Goal: Navigation & Orientation: Find specific page/section

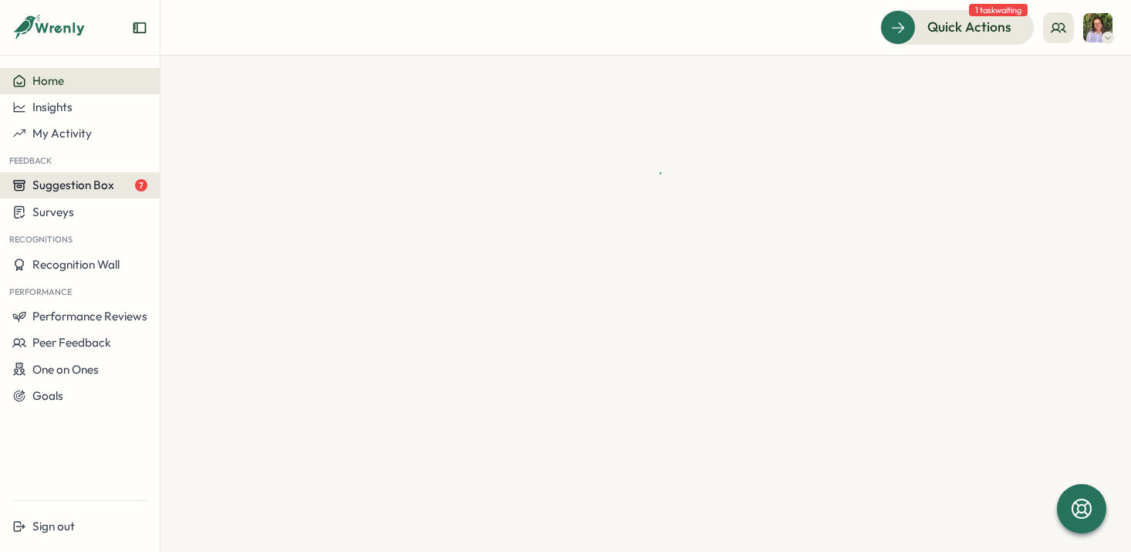
click at [81, 179] on span "Suggestion Box" at bounding box center [73, 184] width 82 height 15
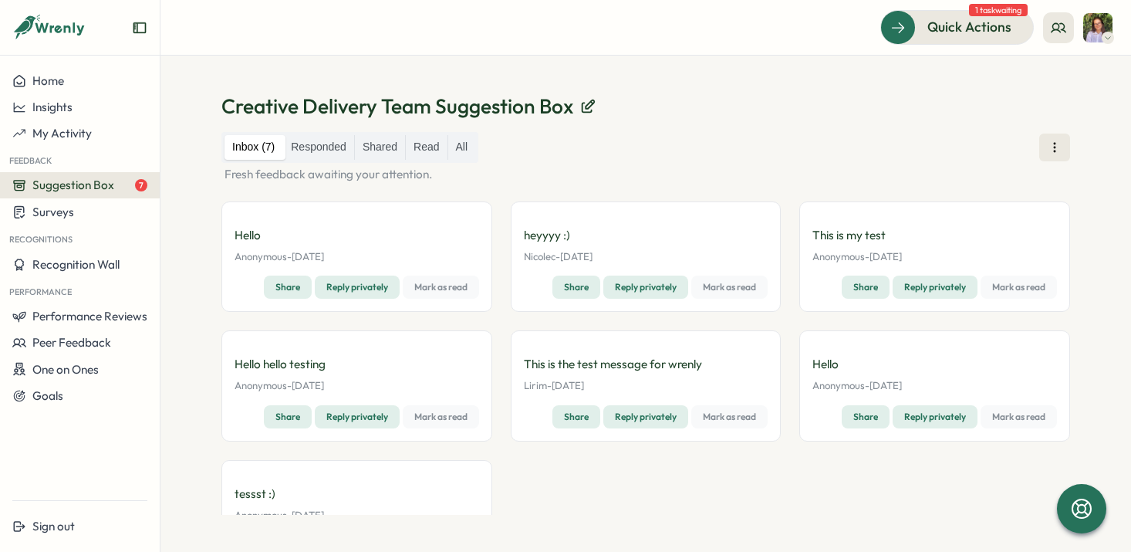
click at [445, 291] on span "Mark as read" at bounding box center [440, 287] width 53 height 22
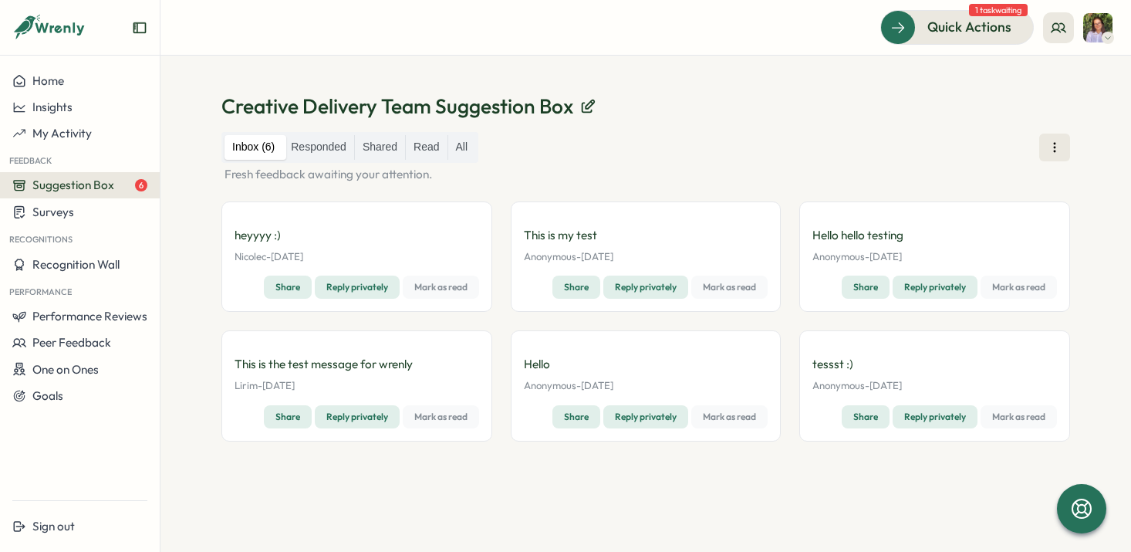
click at [430, 287] on span "Mark as read" at bounding box center [440, 287] width 53 height 22
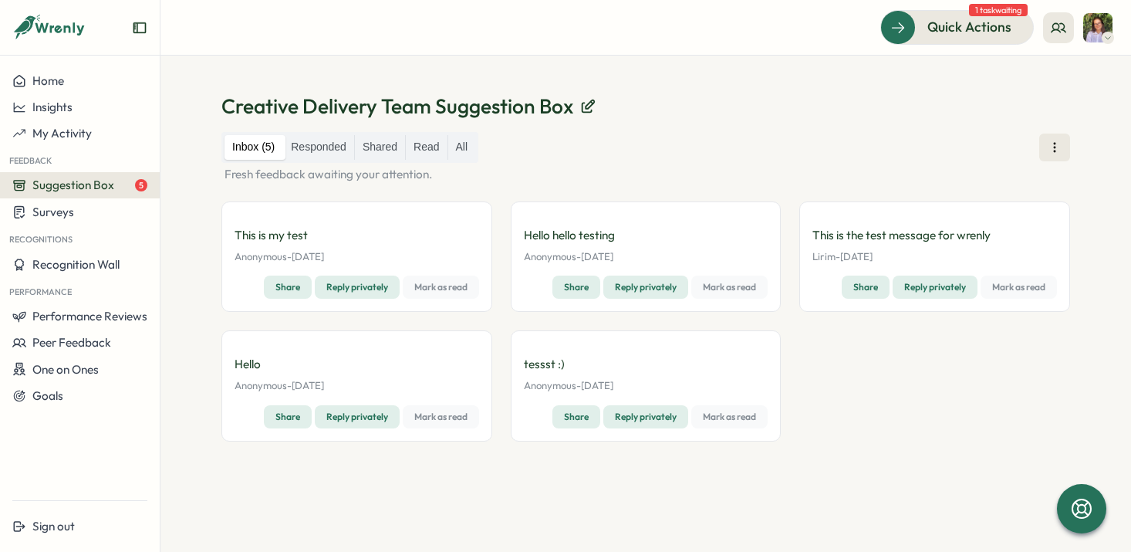
click at [430, 287] on span "Mark as read" at bounding box center [440, 287] width 53 height 22
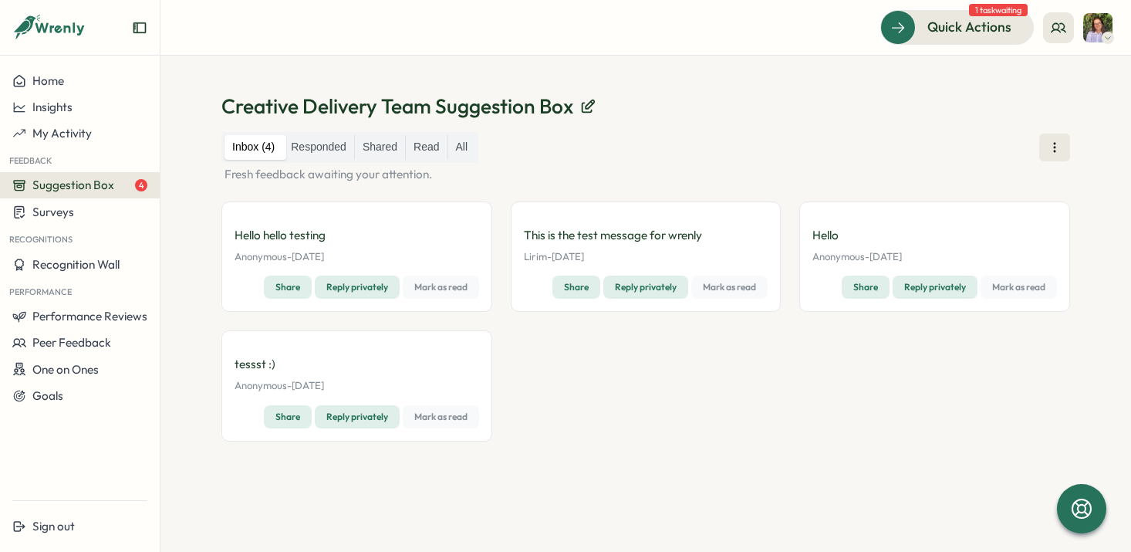
click at [430, 287] on span "Mark as read" at bounding box center [440, 287] width 53 height 22
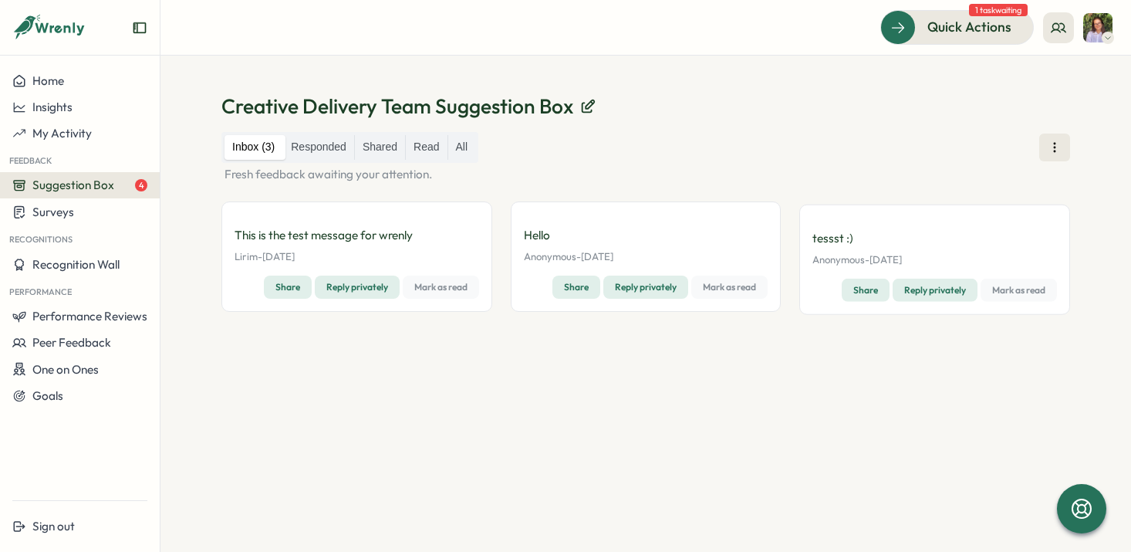
click at [430, 287] on span "Mark as read" at bounding box center [440, 287] width 53 height 22
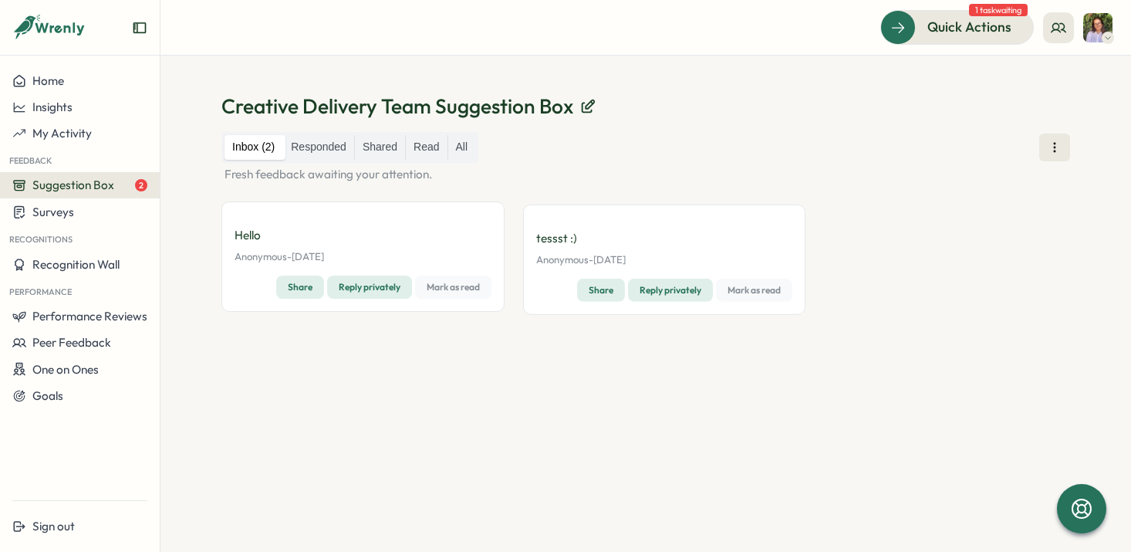
click at [430, 287] on span "Mark as read" at bounding box center [453, 287] width 53 height 22
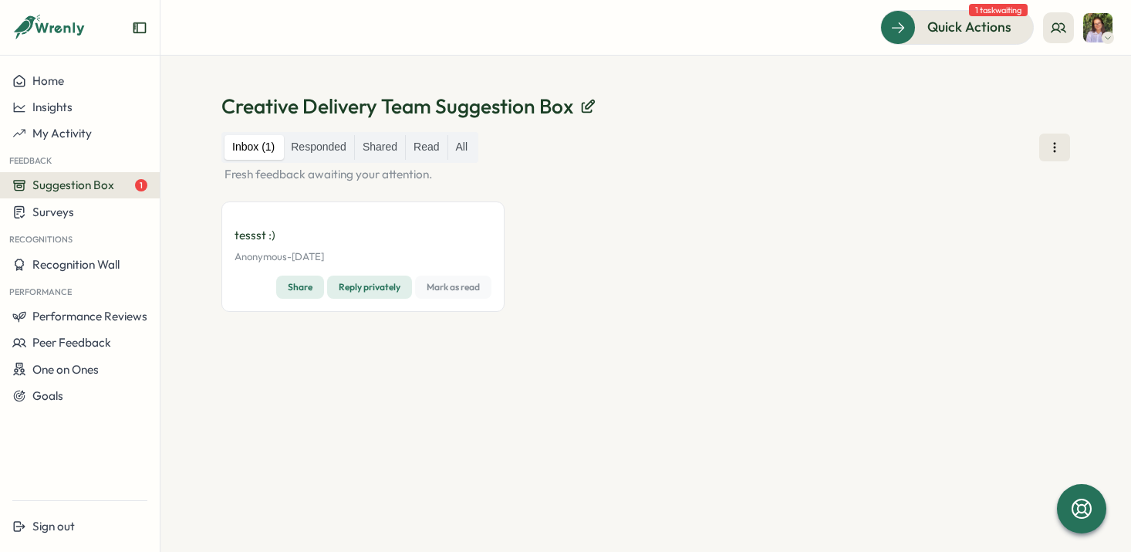
click at [430, 287] on span "Mark as read" at bounding box center [453, 287] width 53 height 22
click at [68, 208] on span "Surveys" at bounding box center [53, 211] width 42 height 15
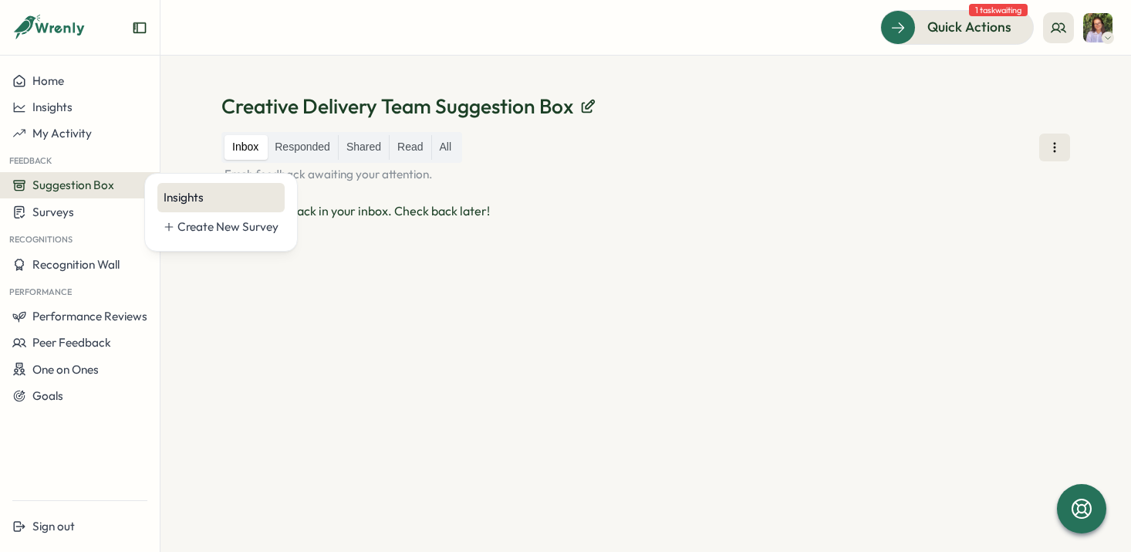
click at [167, 198] on div "Insights" at bounding box center [221, 197] width 115 height 17
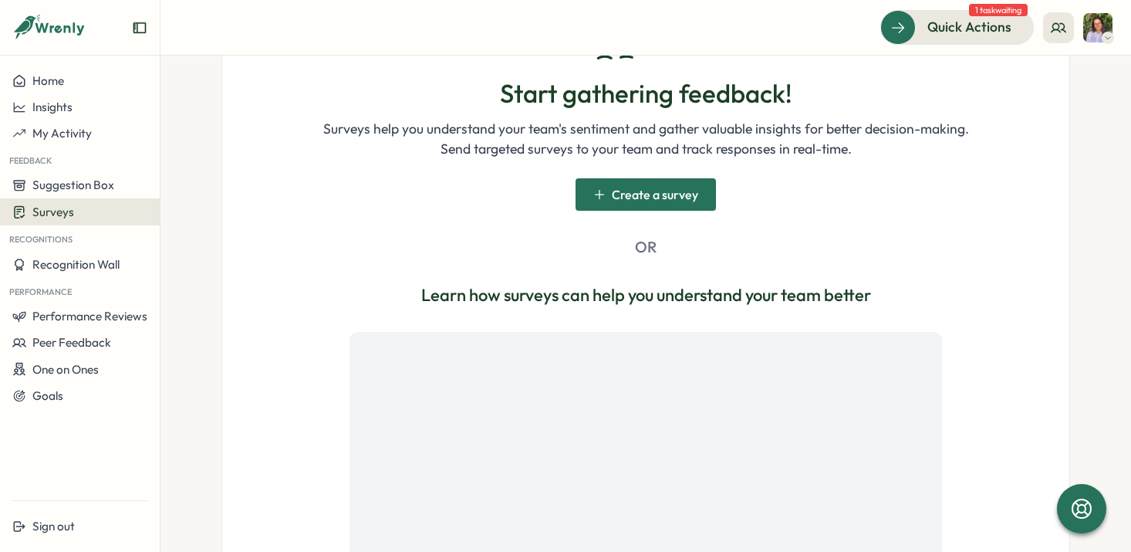
scroll to position [467, 0]
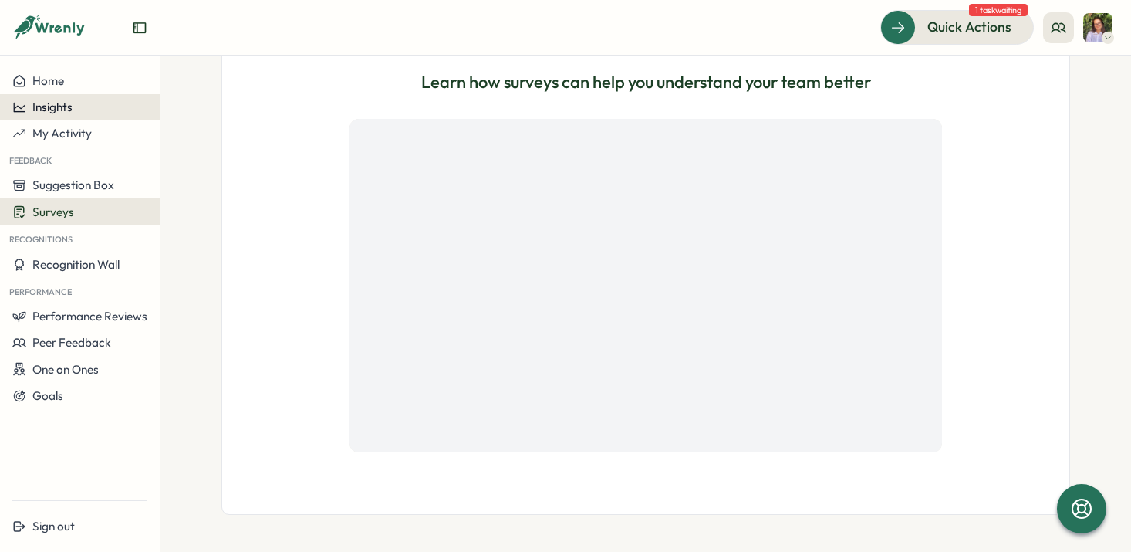
click at [59, 101] on span "Insights" at bounding box center [52, 107] width 40 height 15
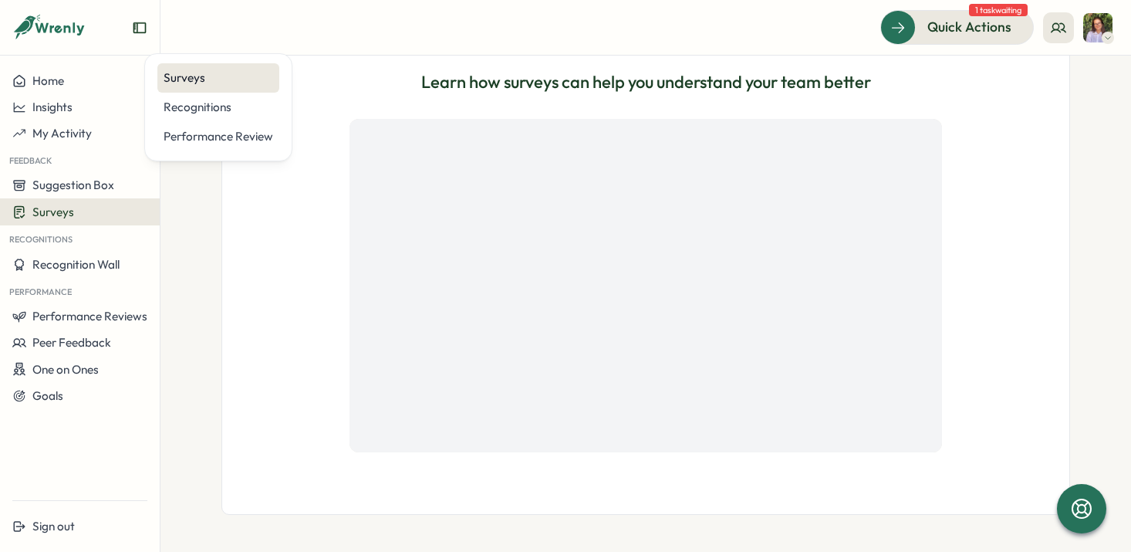
click at [181, 78] on div "Surveys" at bounding box center [219, 77] width 110 height 17
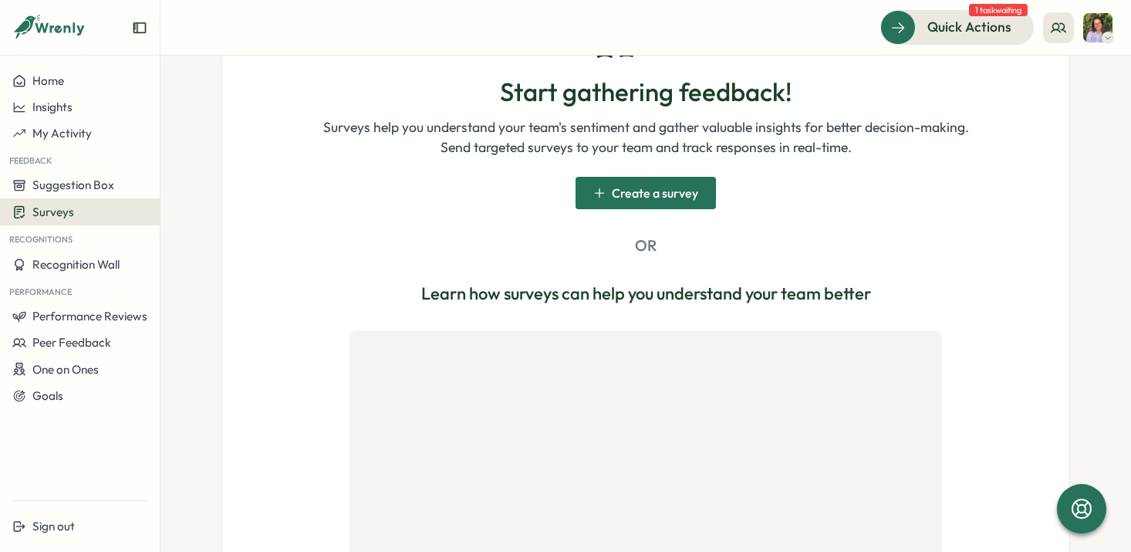
scroll to position [210, 0]
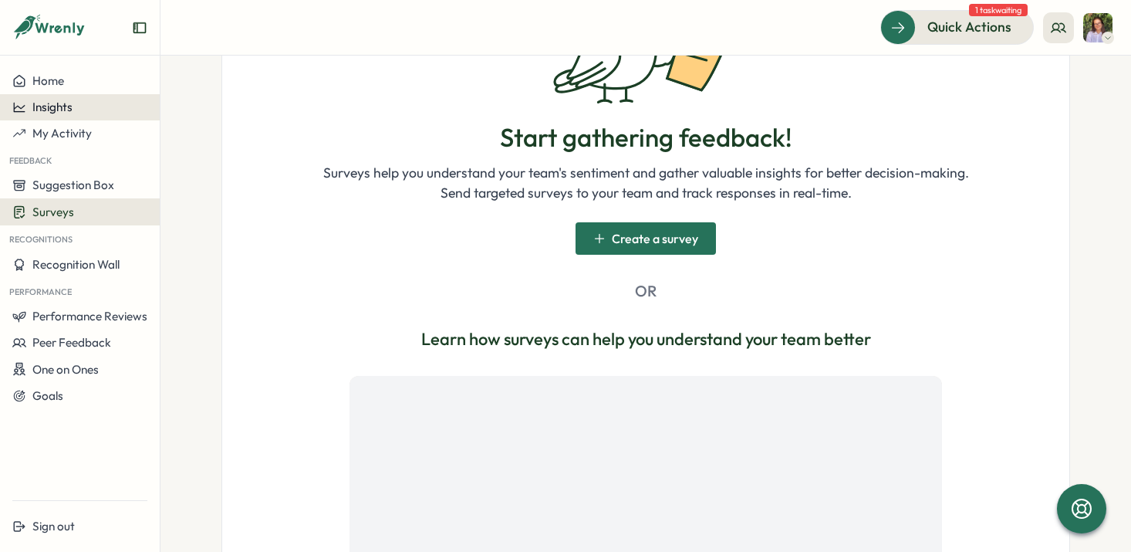
click at [66, 105] on span "Insights" at bounding box center [52, 107] width 40 height 15
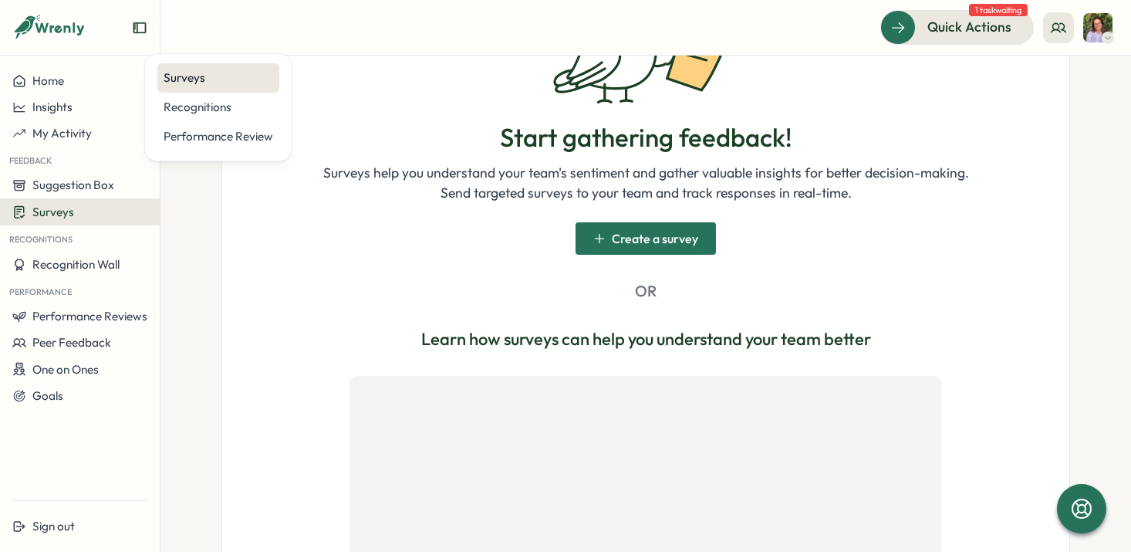
click at [190, 78] on div "Surveys" at bounding box center [219, 77] width 110 height 17
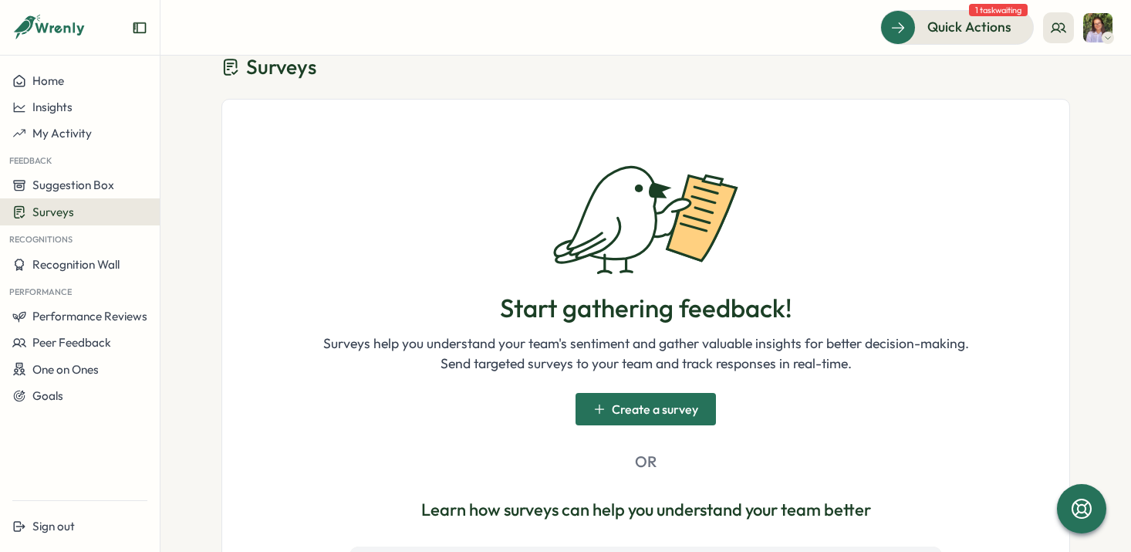
scroll to position [0, 0]
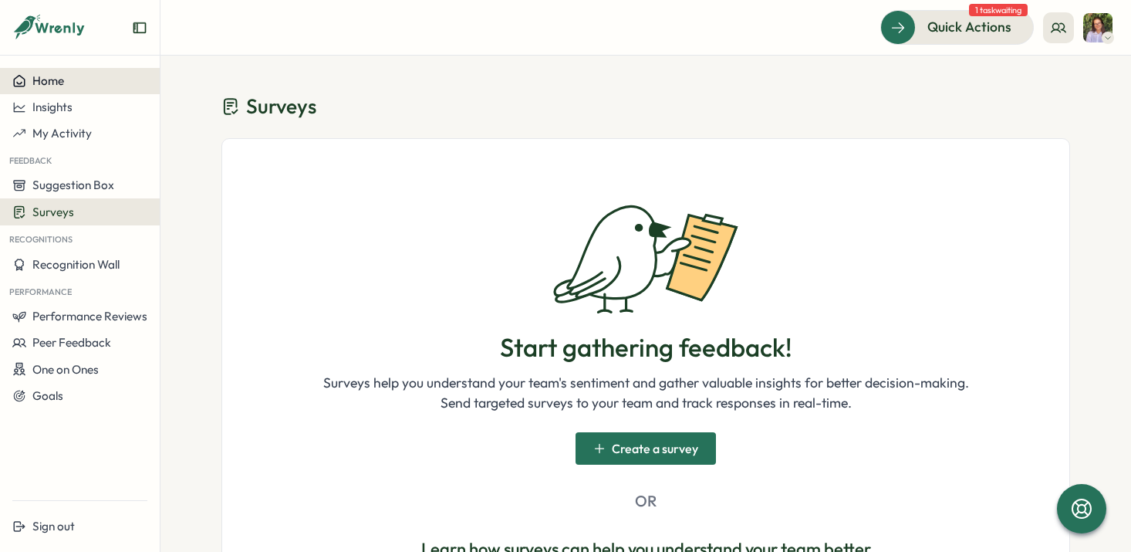
click at [101, 82] on div "Home" at bounding box center [79, 81] width 135 height 14
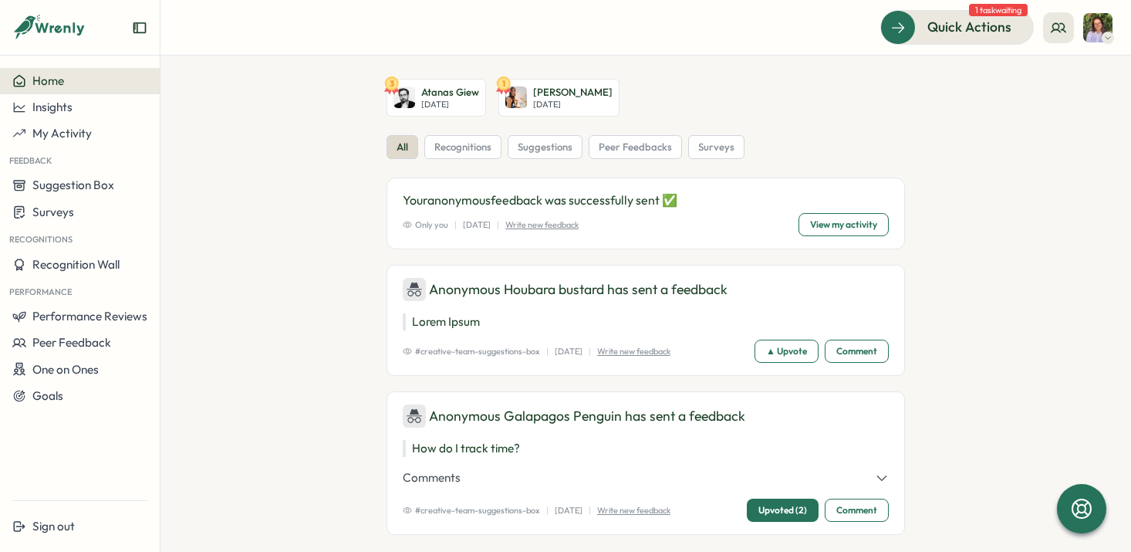
scroll to position [80, 0]
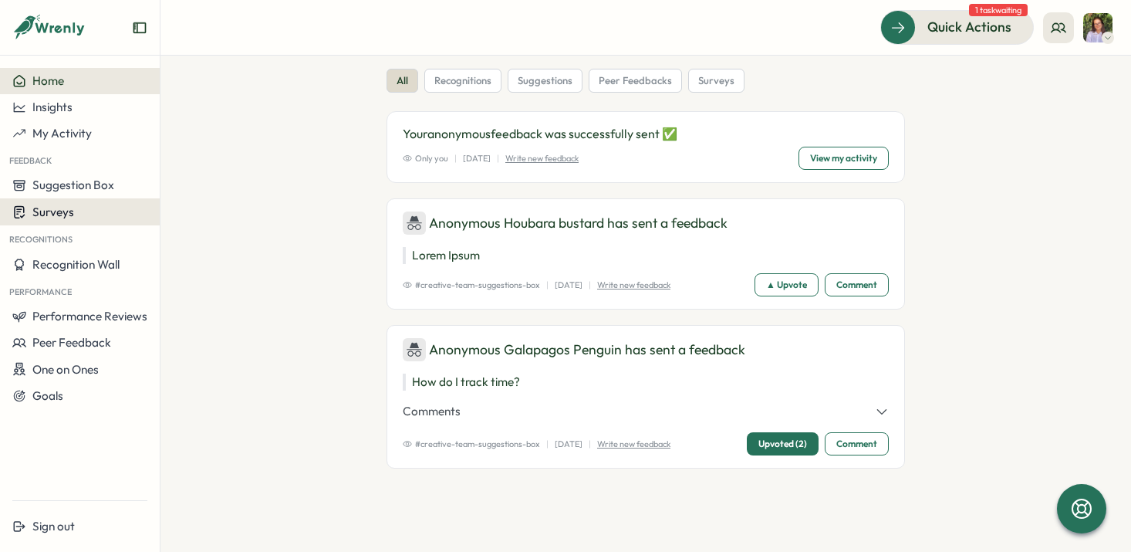
click at [56, 211] on span "Surveys" at bounding box center [53, 211] width 42 height 15
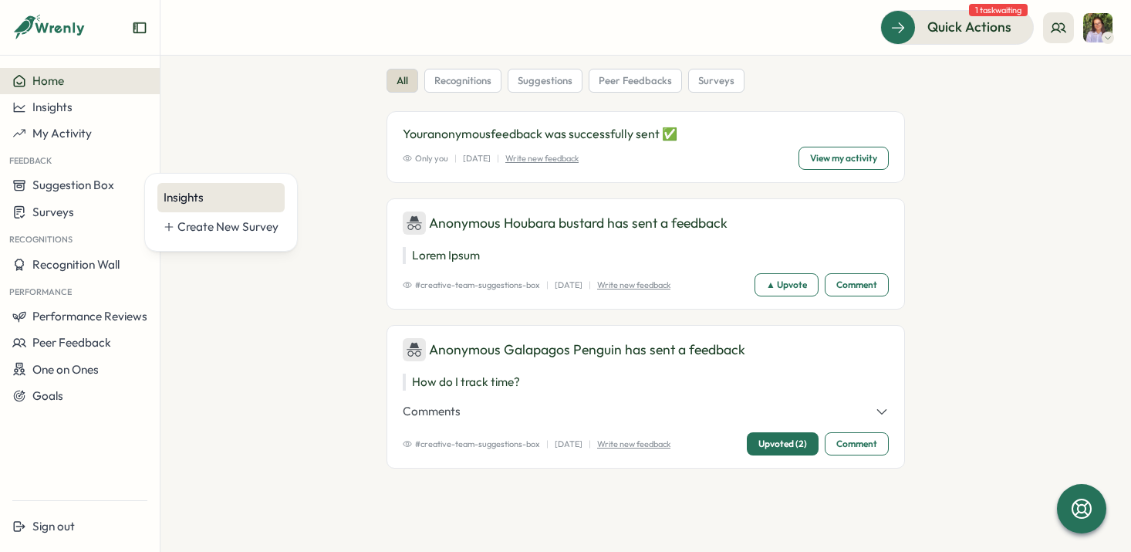
click at [199, 201] on div "Insights" at bounding box center [221, 197] width 115 height 17
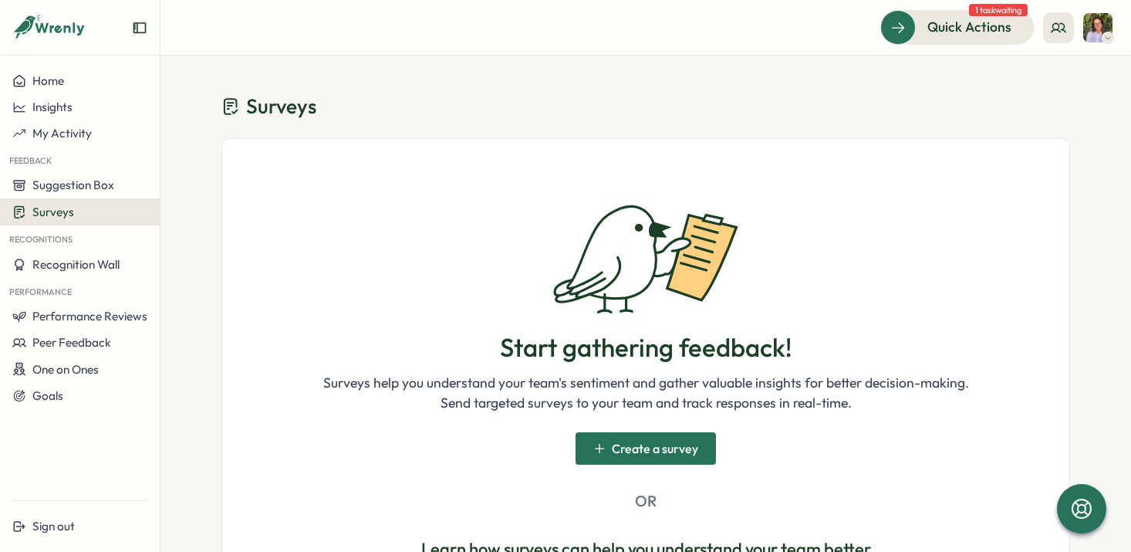
click at [1000, 8] on span "1 task waiting" at bounding box center [998, 10] width 59 height 12
click at [968, 32] on span "Quick Actions" at bounding box center [948, 27] width 84 height 20
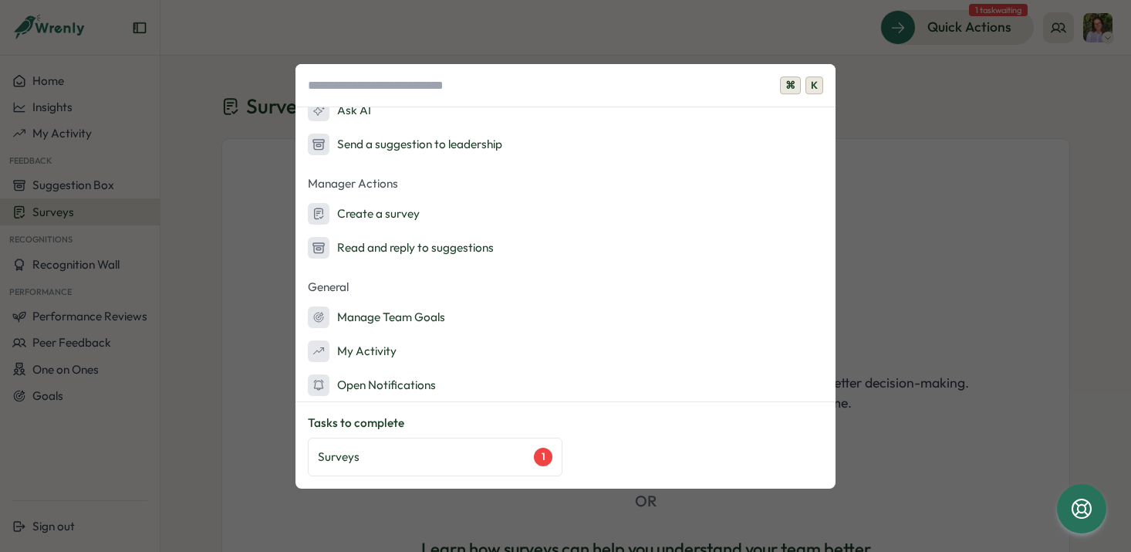
scroll to position [50, 0]
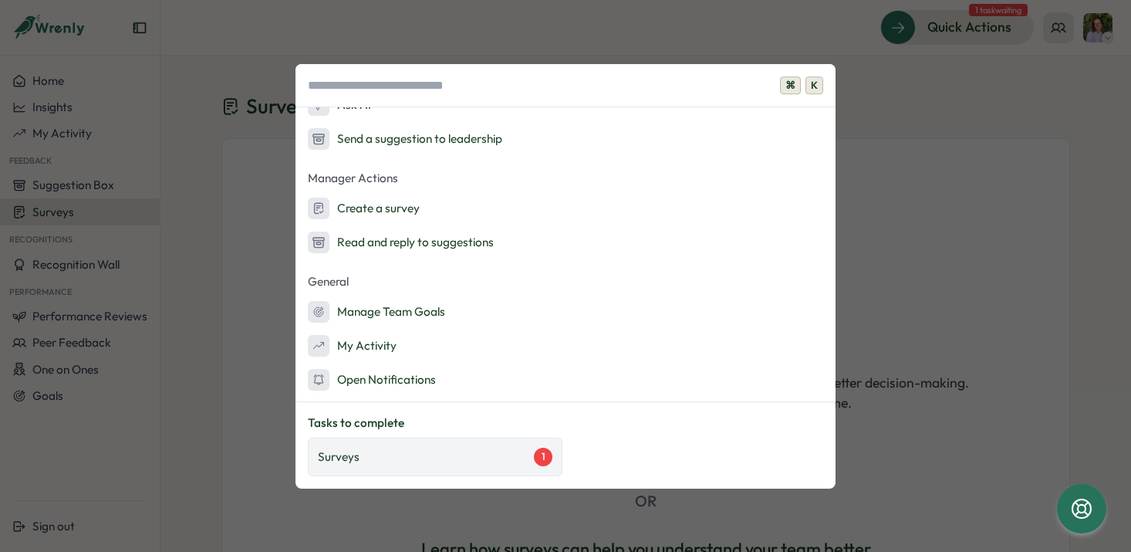
click at [510, 451] on div "Surveys 1" at bounding box center [435, 457] width 235 height 19
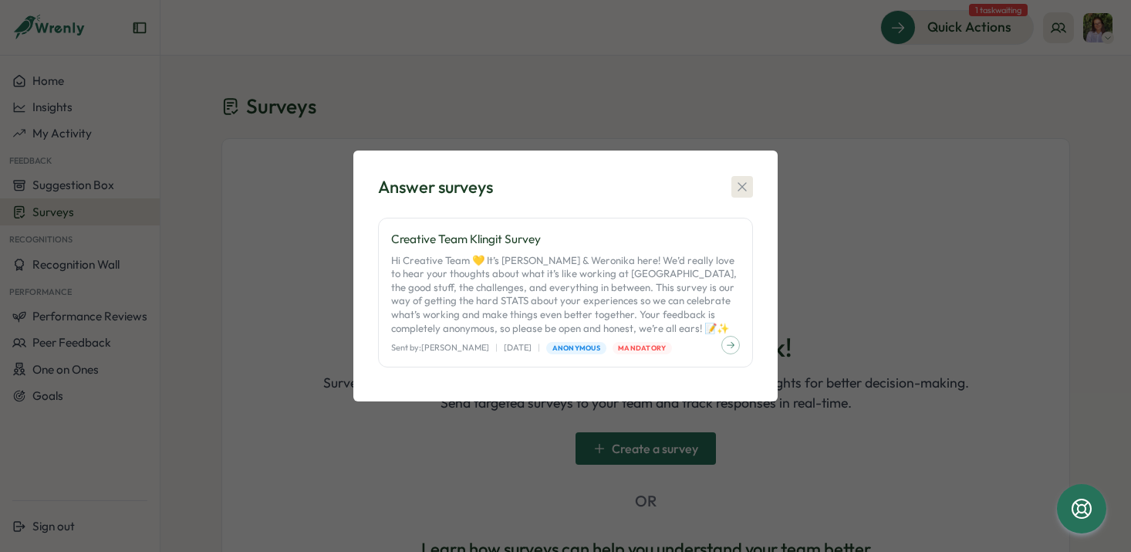
click at [735, 187] on icon "button" at bounding box center [742, 186] width 15 height 15
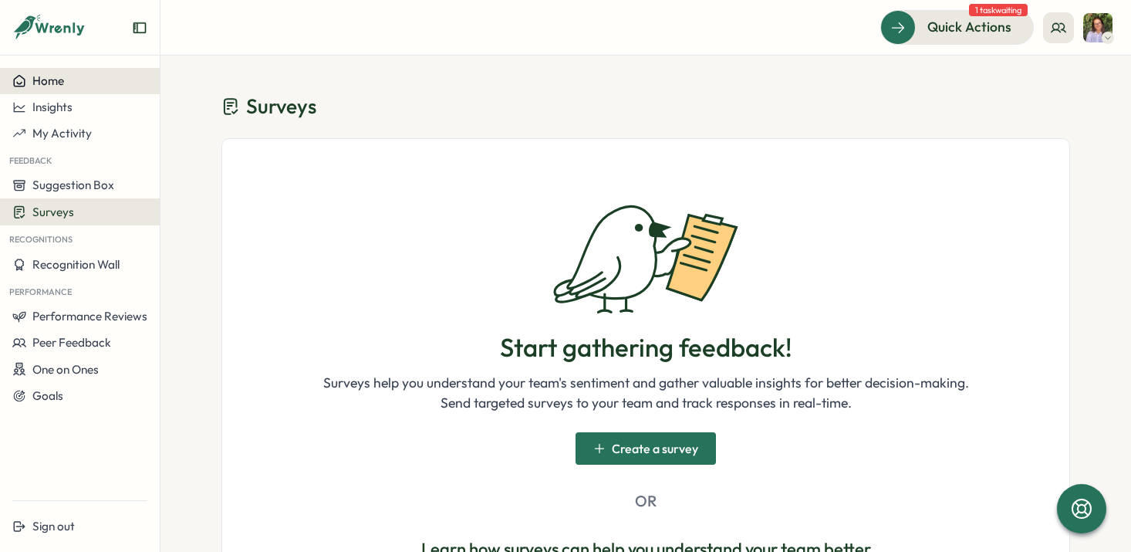
click at [98, 75] on div "Home" at bounding box center [79, 81] width 135 height 14
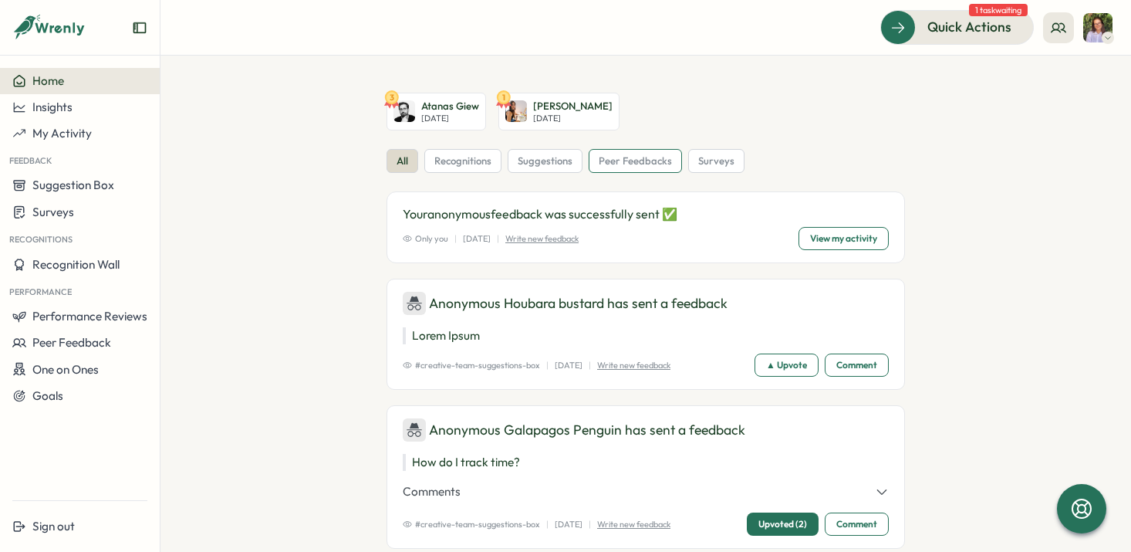
click at [633, 162] on span "peer feedbacks" at bounding box center [635, 161] width 73 height 14
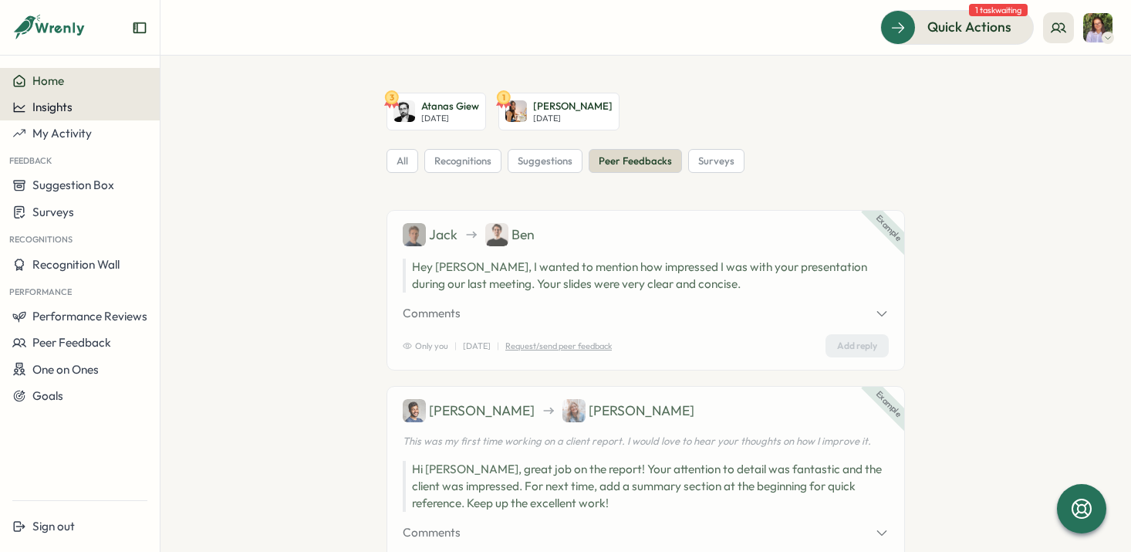
click at [83, 102] on div "Insights" at bounding box center [79, 107] width 135 height 14
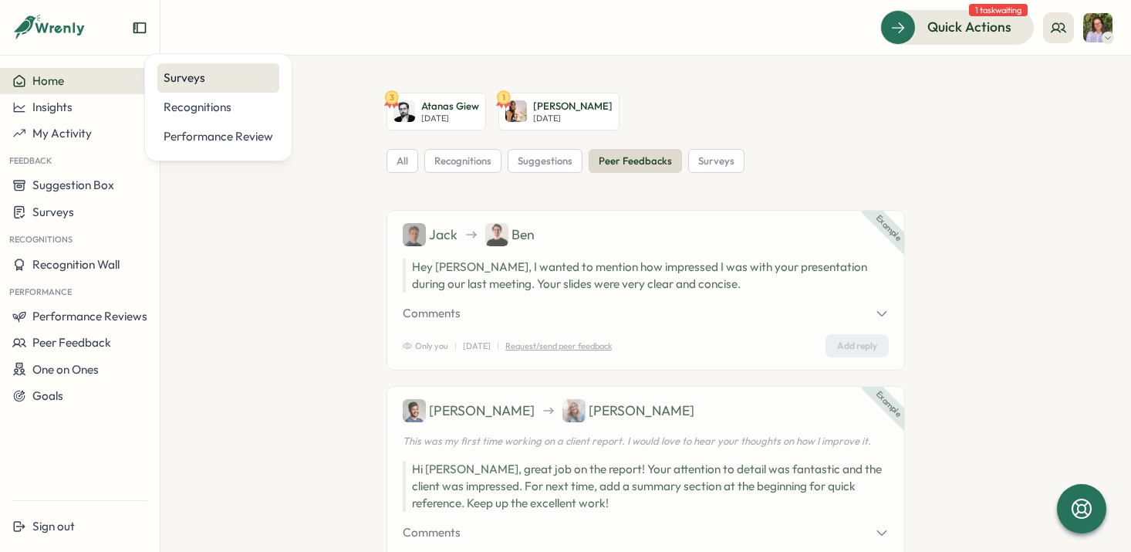
click at [214, 87] on div "Surveys" at bounding box center [218, 77] width 122 height 29
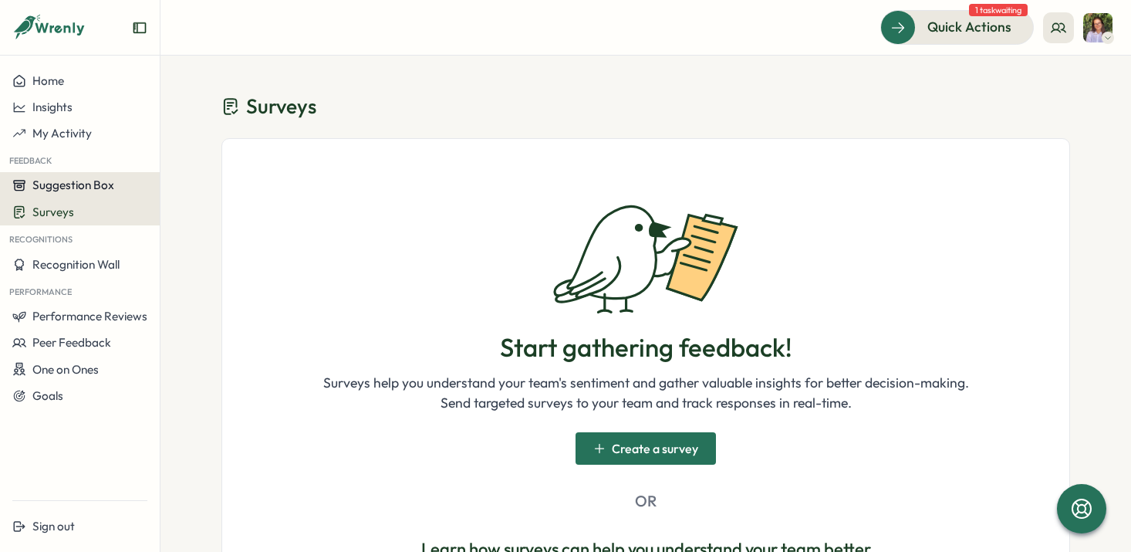
click at [117, 181] on div "Suggestion Box" at bounding box center [79, 185] width 135 height 14
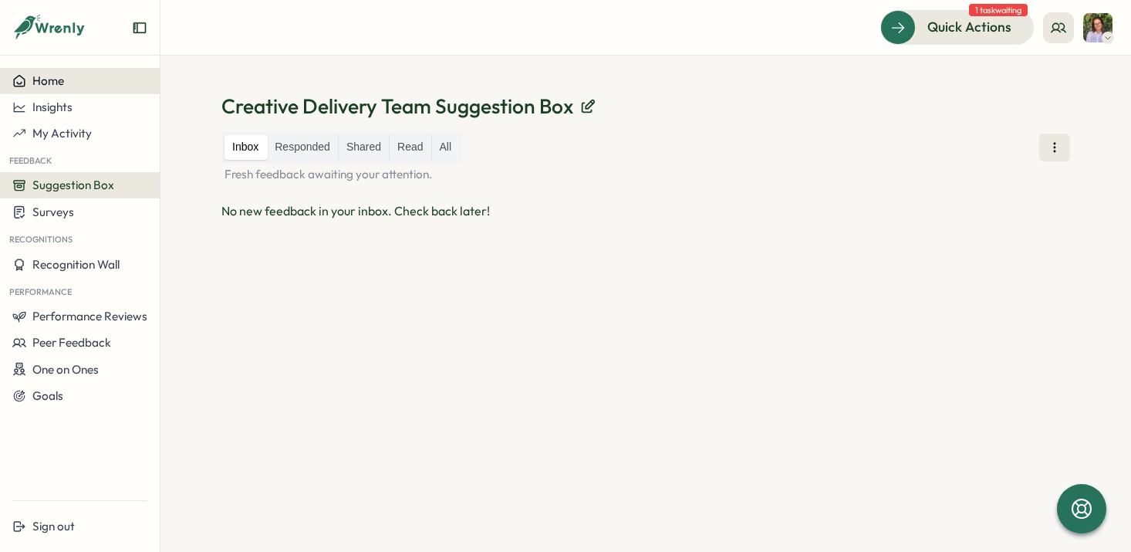
click at [94, 85] on div "Home" at bounding box center [79, 81] width 135 height 14
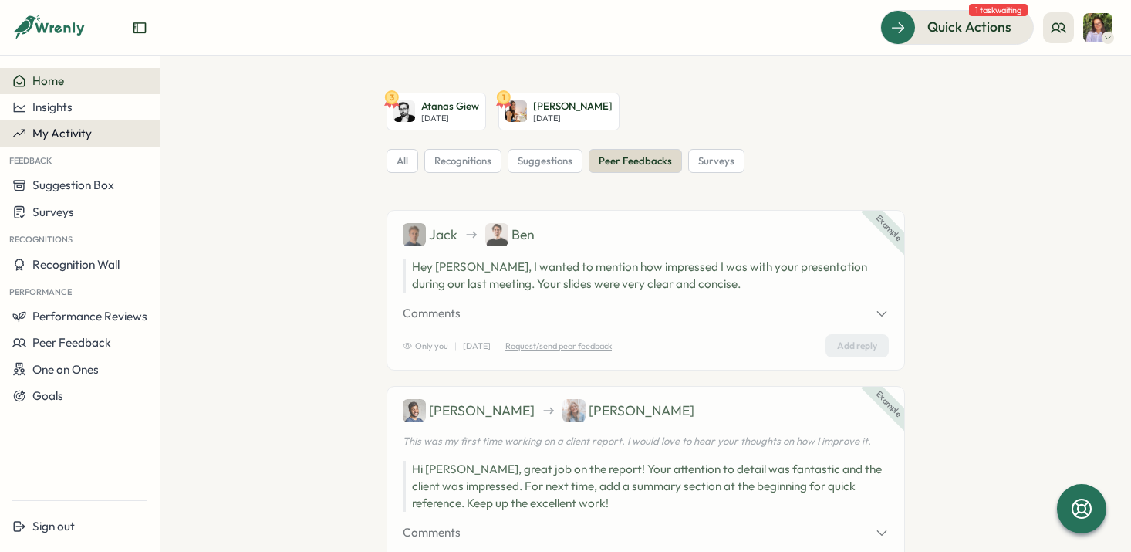
click at [94, 143] on button "My Activity" at bounding box center [80, 133] width 160 height 26
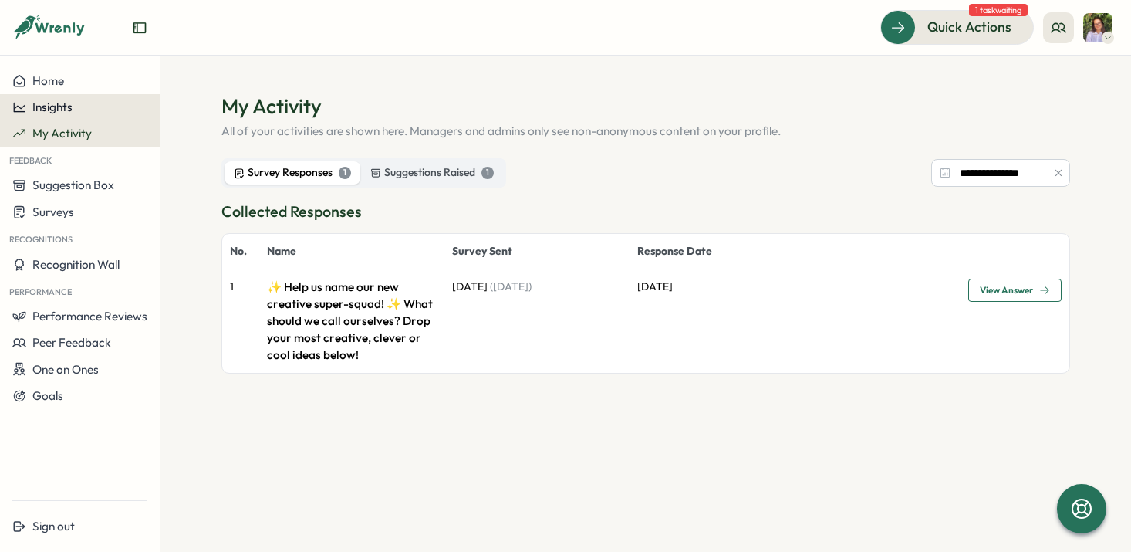
click at [103, 106] on div "Insights" at bounding box center [79, 107] width 135 height 14
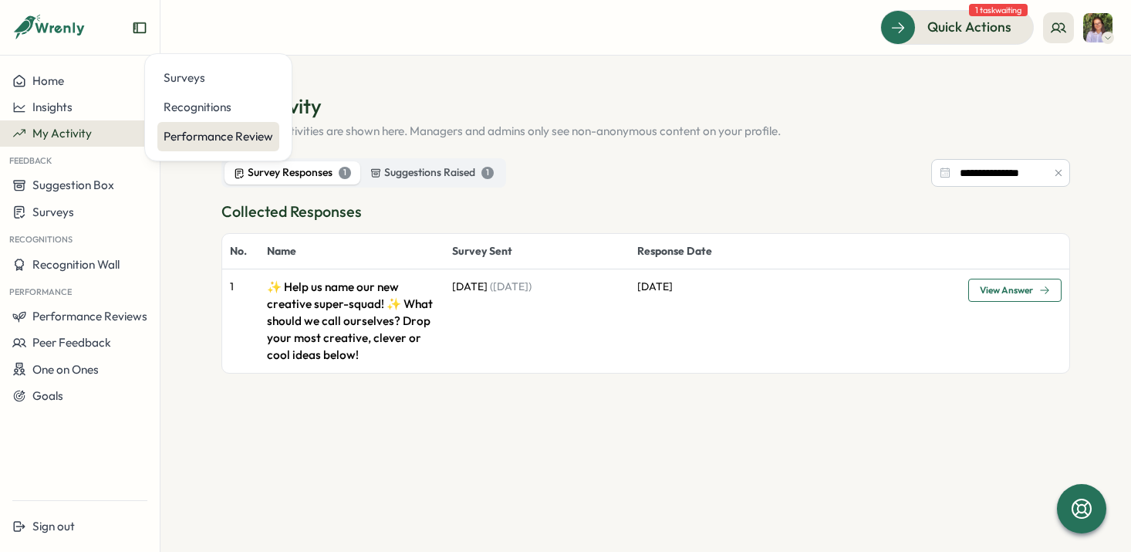
click at [181, 125] on div "Performance Review" at bounding box center [218, 136] width 122 height 29
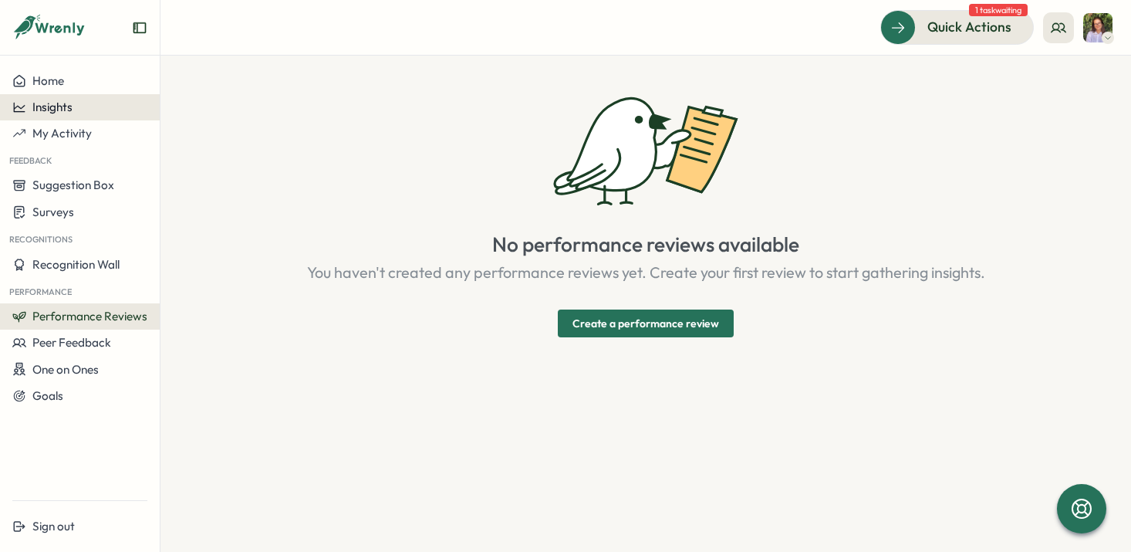
click at [99, 110] on div "Insights" at bounding box center [79, 107] width 135 height 14
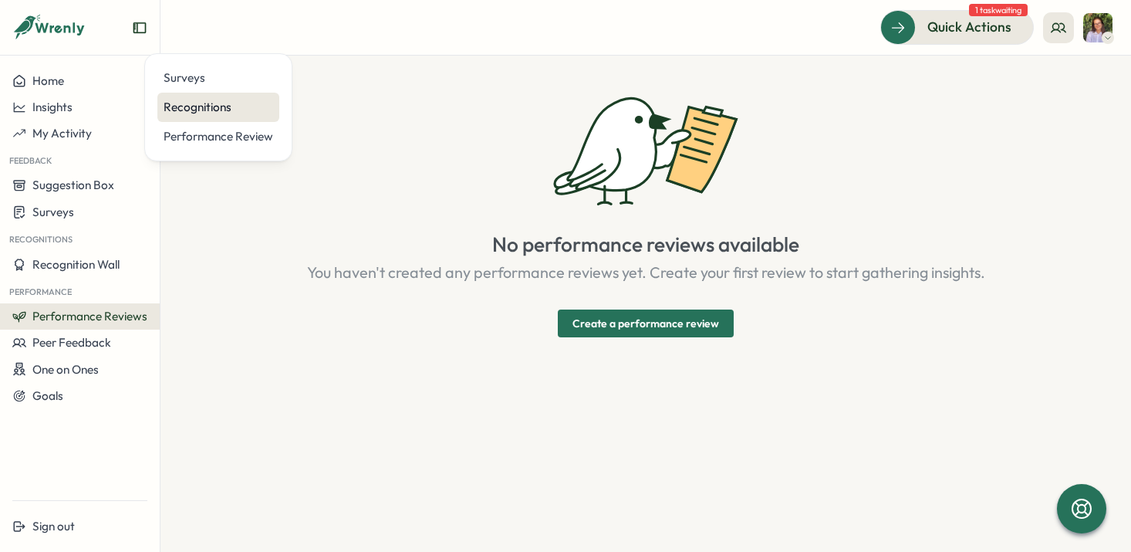
click at [194, 111] on div "Recognitions" at bounding box center [219, 107] width 110 height 17
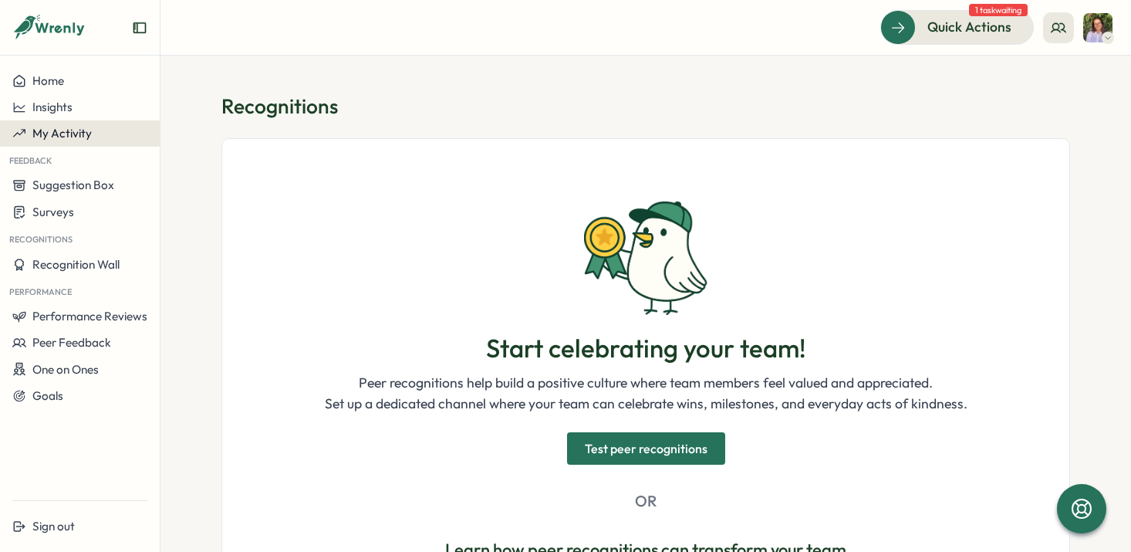
click at [90, 123] on button "My Activity" at bounding box center [80, 133] width 160 height 26
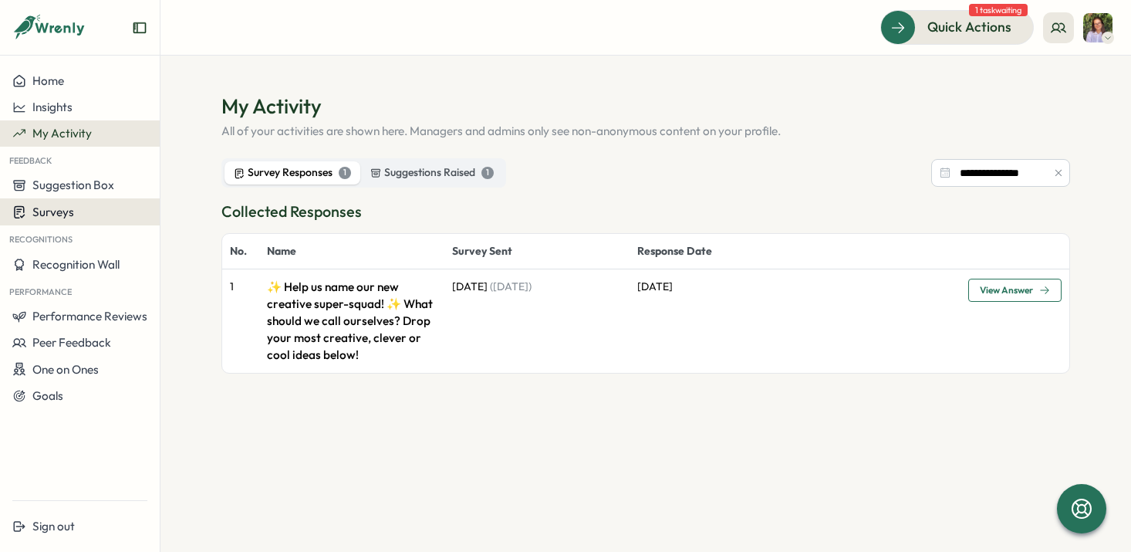
click at [97, 211] on div "Surveys" at bounding box center [79, 211] width 135 height 15
click at [1106, 23] on img at bounding box center [1097, 27] width 29 height 29
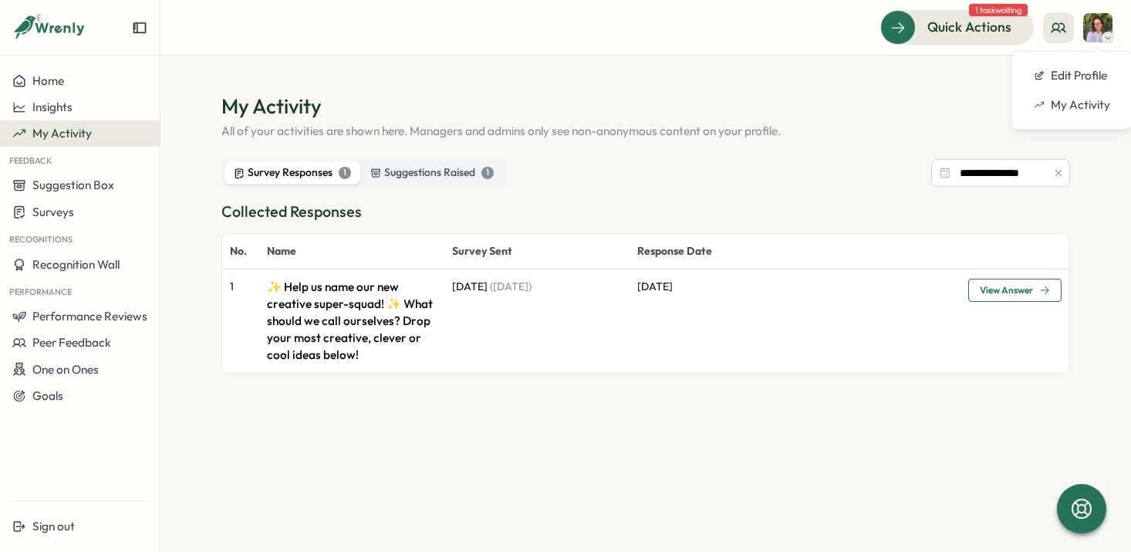
click at [1076, 29] on div "Quick Actions 1 task waiting" at bounding box center [996, 27] width 232 height 34
click at [1059, 29] on icon at bounding box center [1058, 27] width 15 height 15
click at [1062, 80] on div "My Team" at bounding box center [1059, 76] width 97 height 17
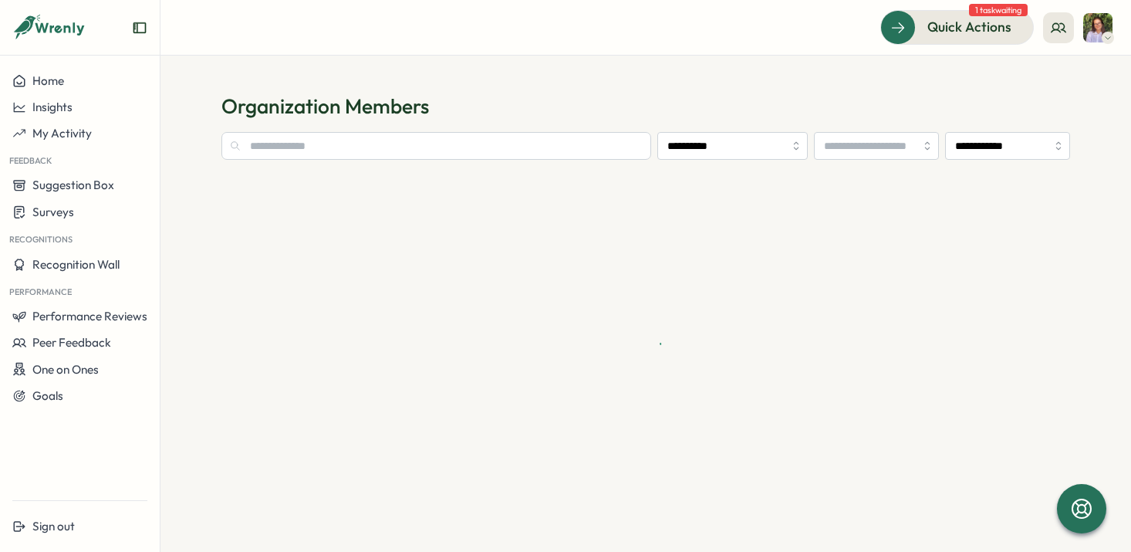
type input "**********"
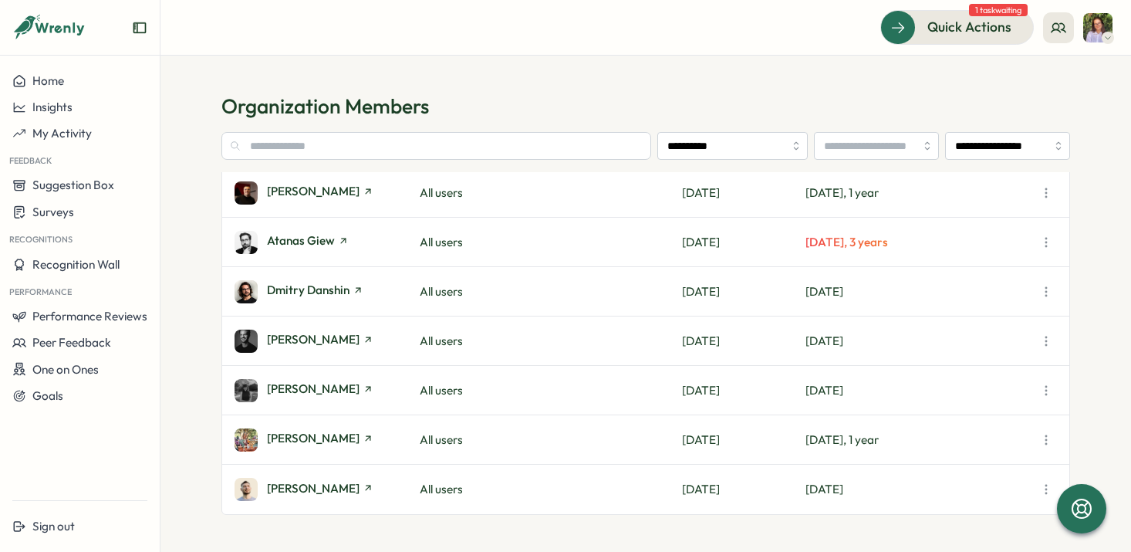
scroll to position [245, 0]
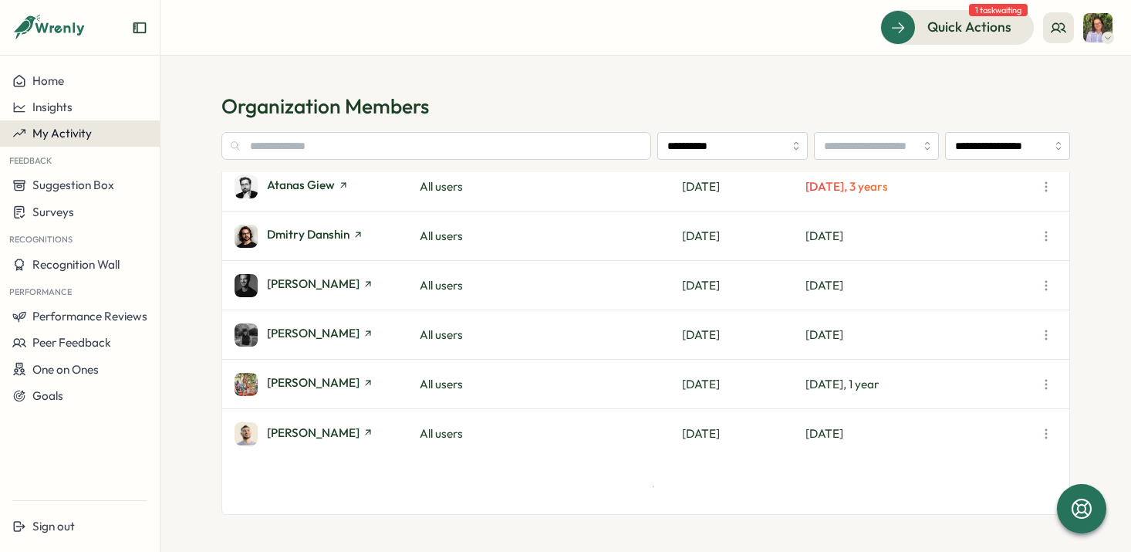
click at [71, 133] on span "My Activity" at bounding box center [61, 133] width 59 height 15
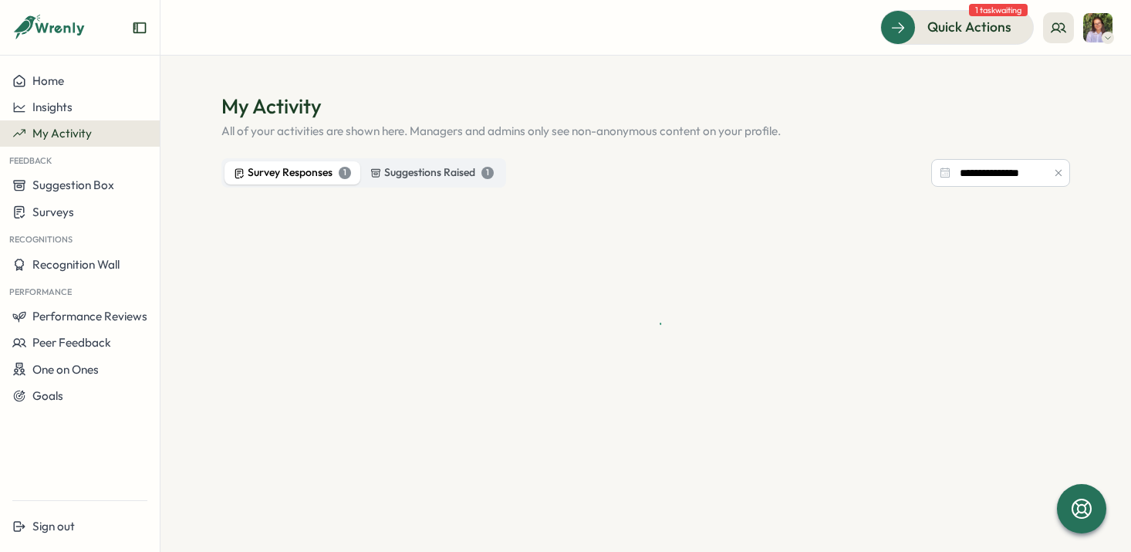
click at [1105, 34] on icon at bounding box center [1108, 38] width 8 height 12
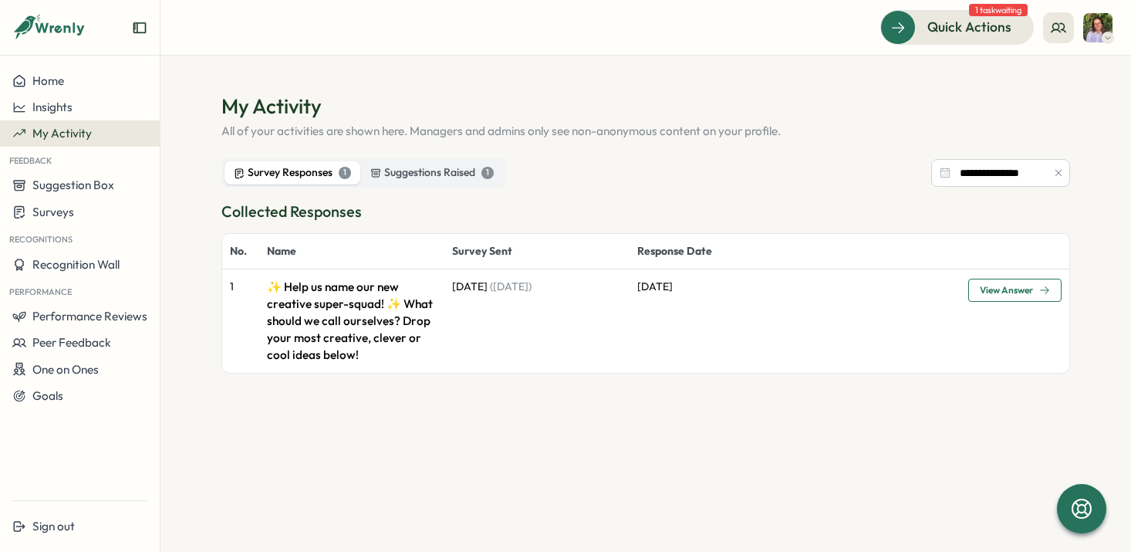
click at [769, 186] on div "**********" at bounding box center [645, 172] width 849 height 29
click at [90, 88] on button "Home" at bounding box center [80, 81] width 160 height 26
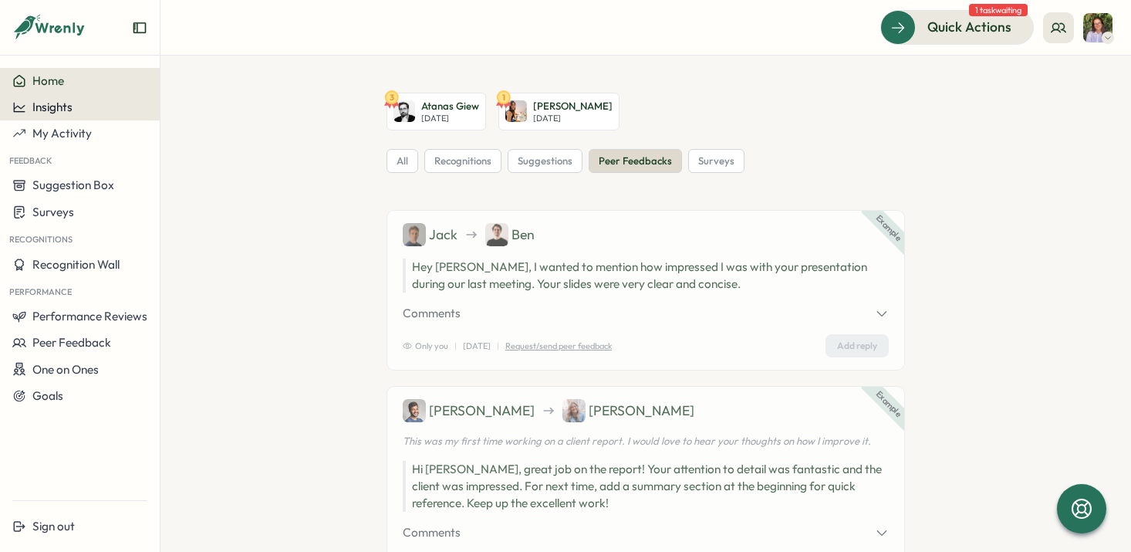
click at [92, 110] on div "Insights" at bounding box center [79, 107] width 135 height 14
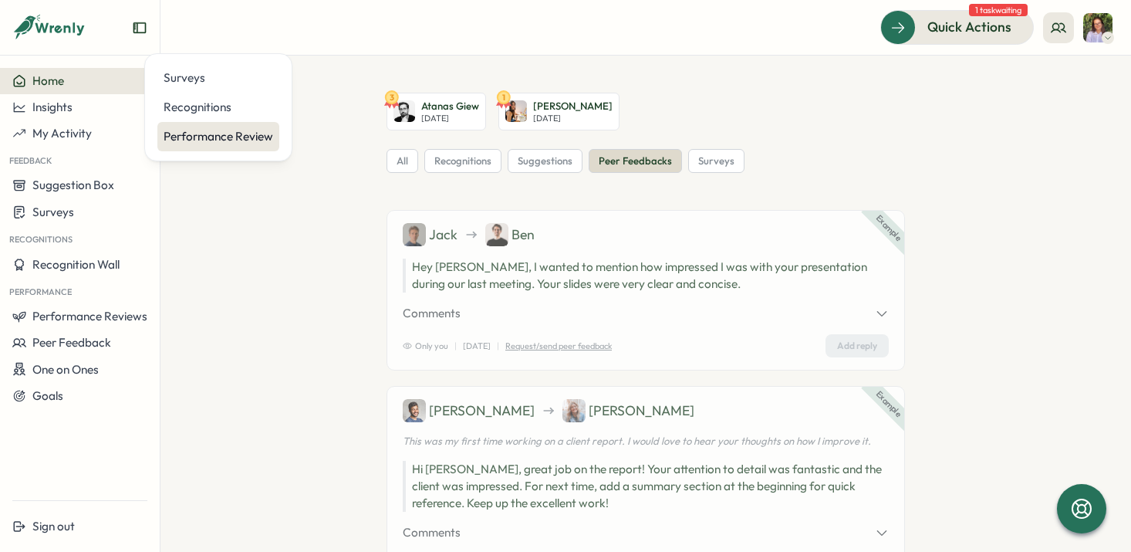
click at [179, 135] on div "Performance Review" at bounding box center [219, 136] width 110 height 17
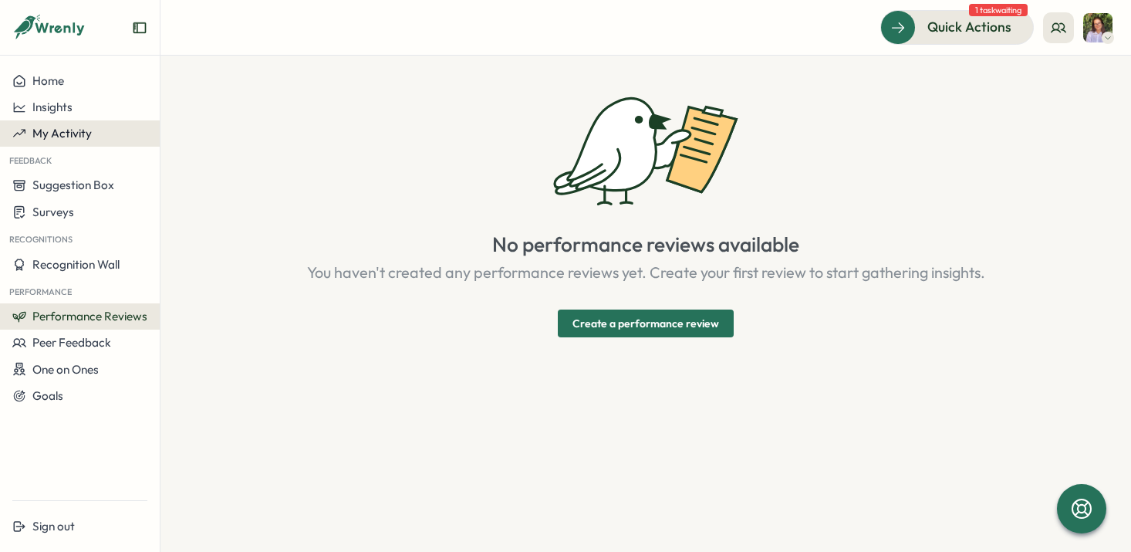
click at [113, 128] on div "My Activity" at bounding box center [79, 134] width 135 height 14
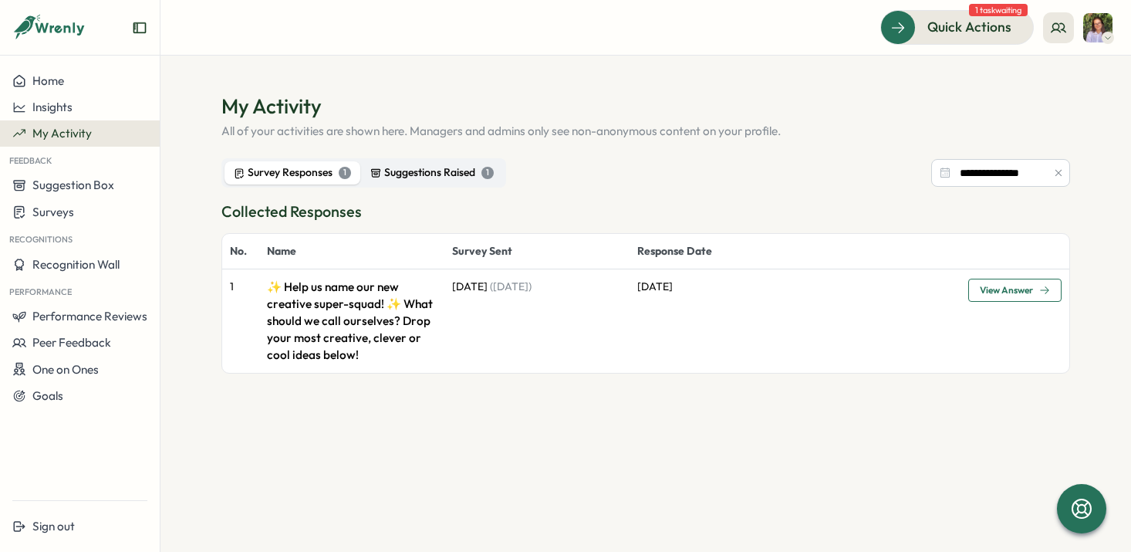
click at [447, 173] on div "Suggestions Raised 1" at bounding box center [431, 172] width 123 height 17
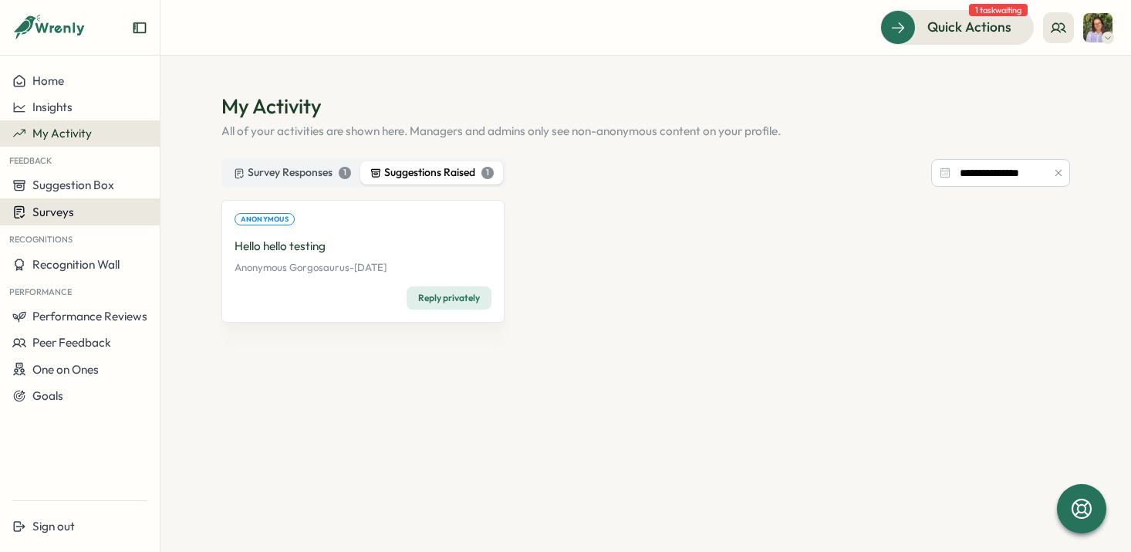
click at [79, 220] on button "Surveys" at bounding box center [80, 211] width 160 height 27
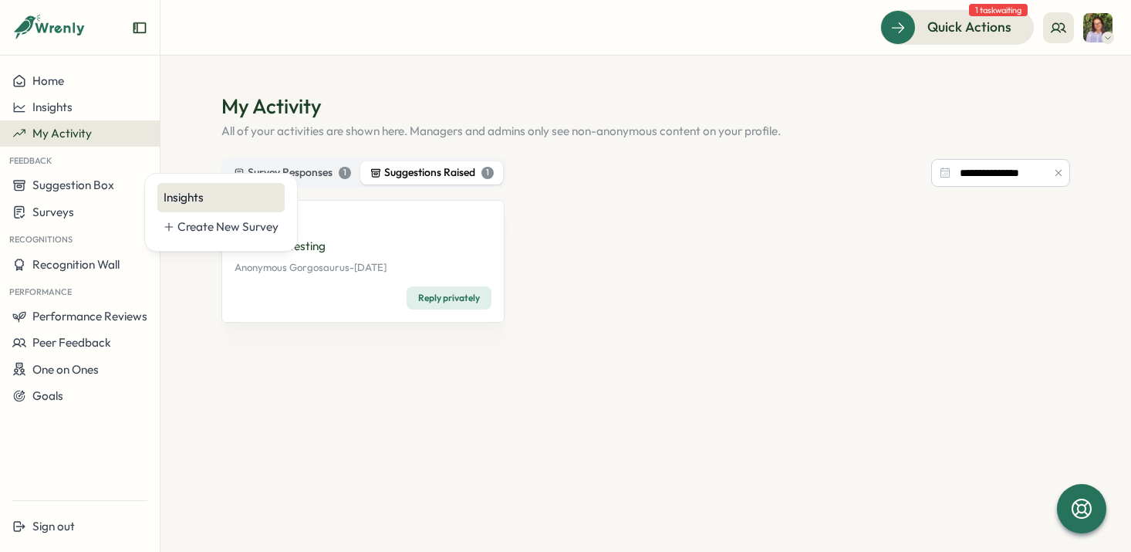
click at [202, 201] on div "Insights" at bounding box center [221, 197] width 115 height 17
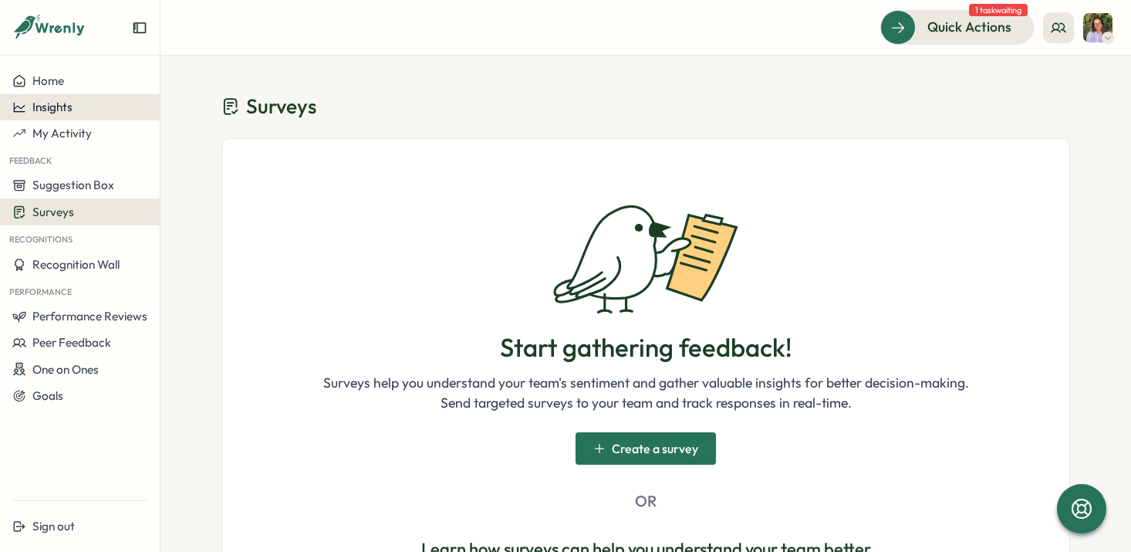
click at [60, 103] on span "Insights" at bounding box center [52, 107] width 40 height 15
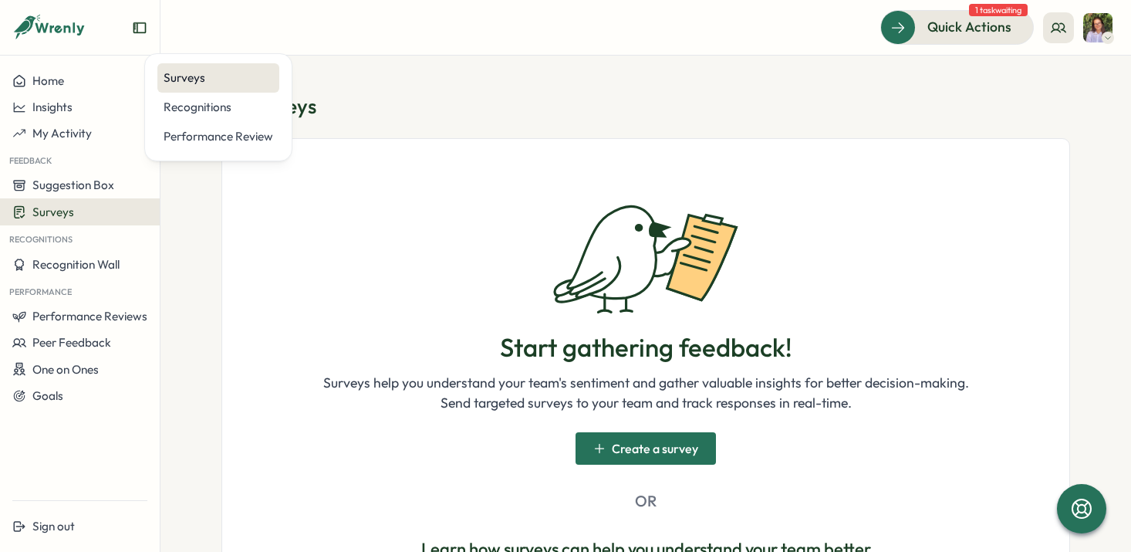
click at [182, 79] on div "Surveys" at bounding box center [219, 77] width 110 height 17
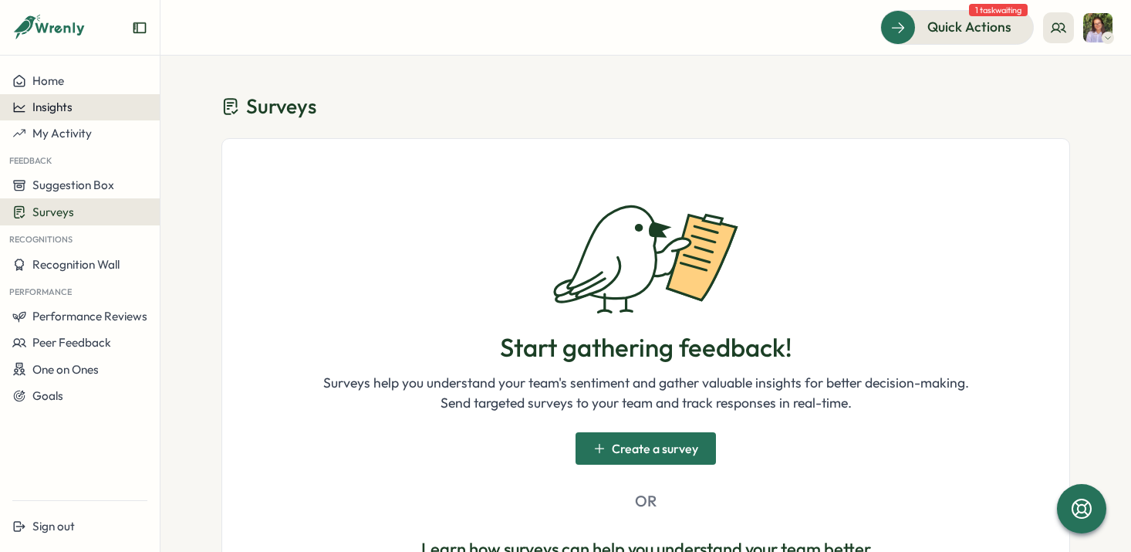
click at [101, 113] on div "Insights" at bounding box center [79, 107] width 135 height 14
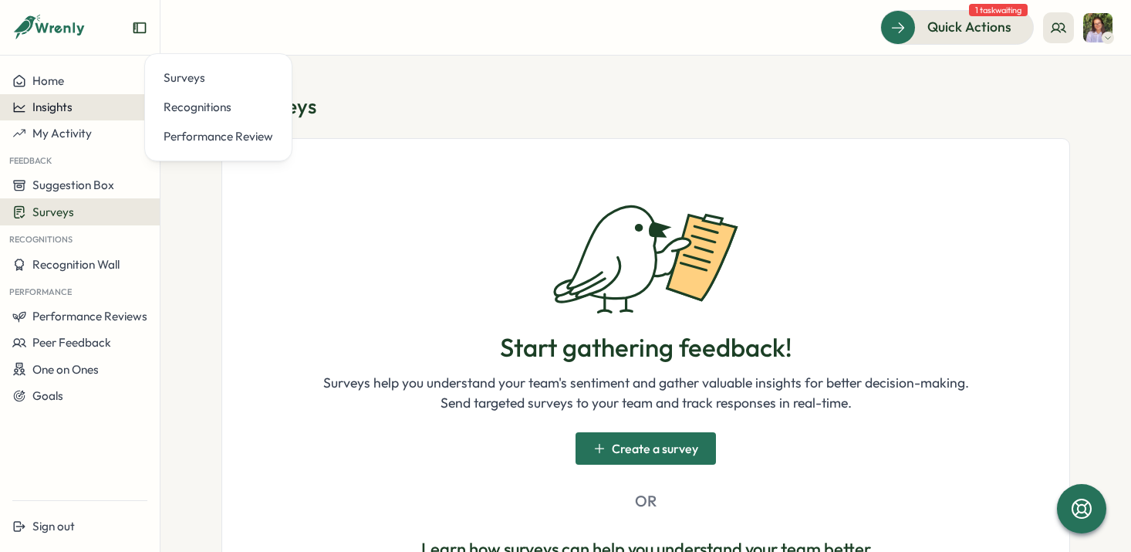
click at [101, 113] on div "Insights" at bounding box center [79, 107] width 135 height 14
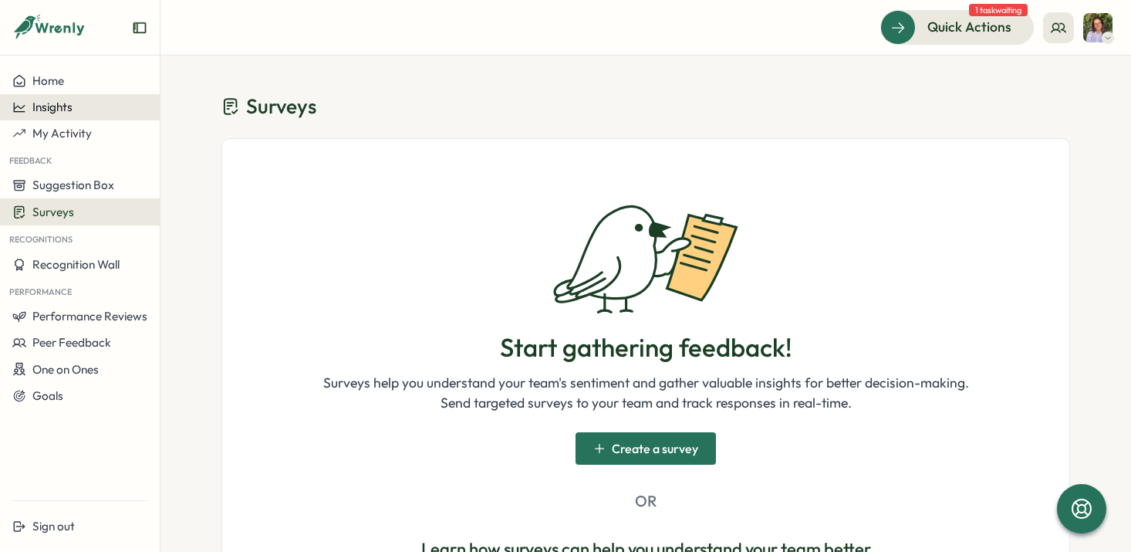
click at [118, 113] on div "Insights" at bounding box center [79, 107] width 135 height 14
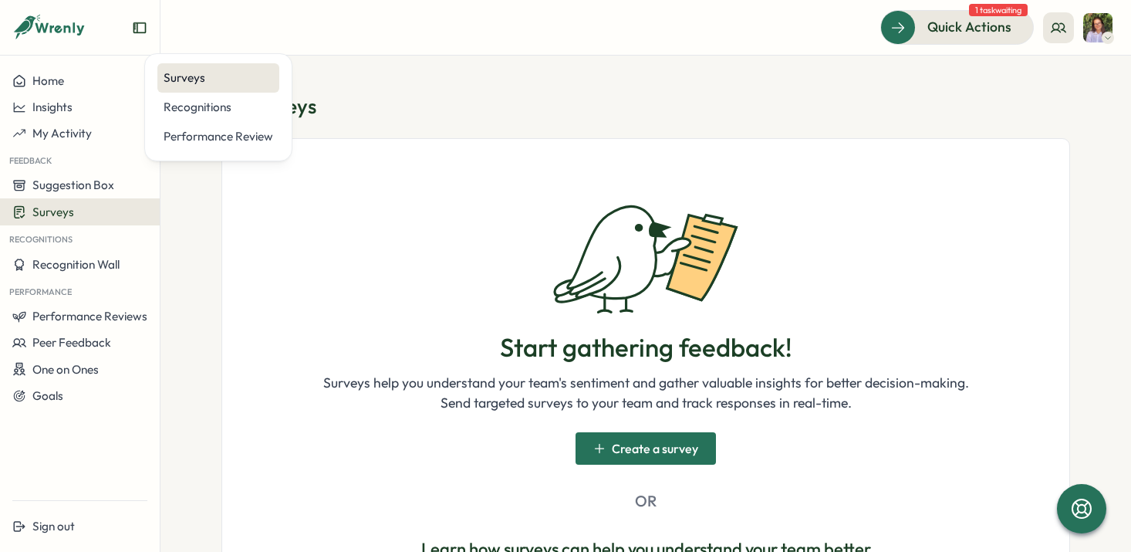
click at [201, 86] on div "Surveys" at bounding box center [218, 77] width 122 height 29
click at [246, 103] on span "Surveys" at bounding box center [281, 106] width 70 height 27
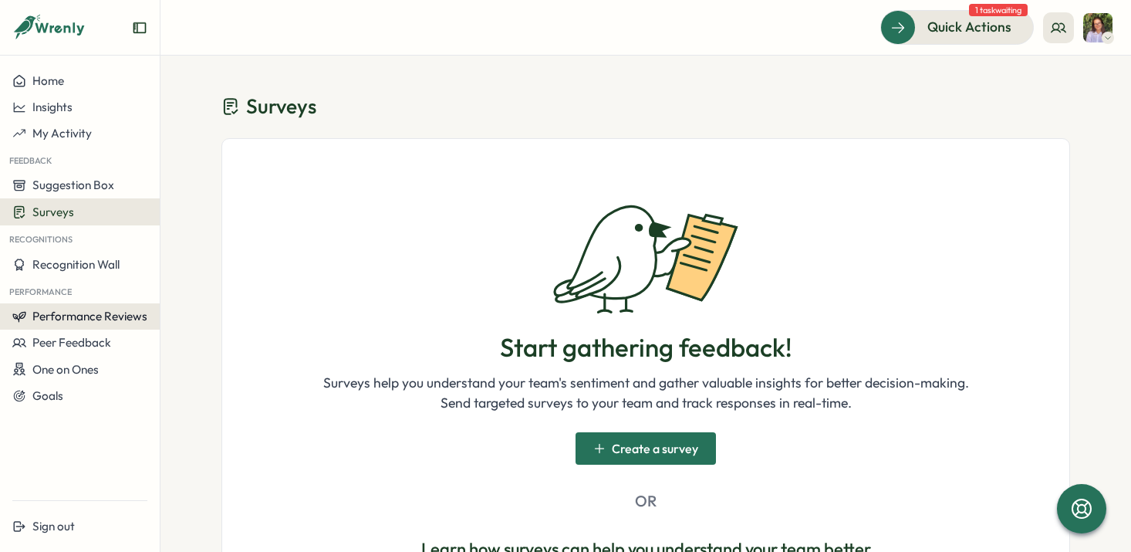
click at [96, 318] on span "Performance Reviews" at bounding box center [89, 316] width 115 height 15
click at [183, 324] on div "Insights" at bounding box center [185, 331] width 43 height 17
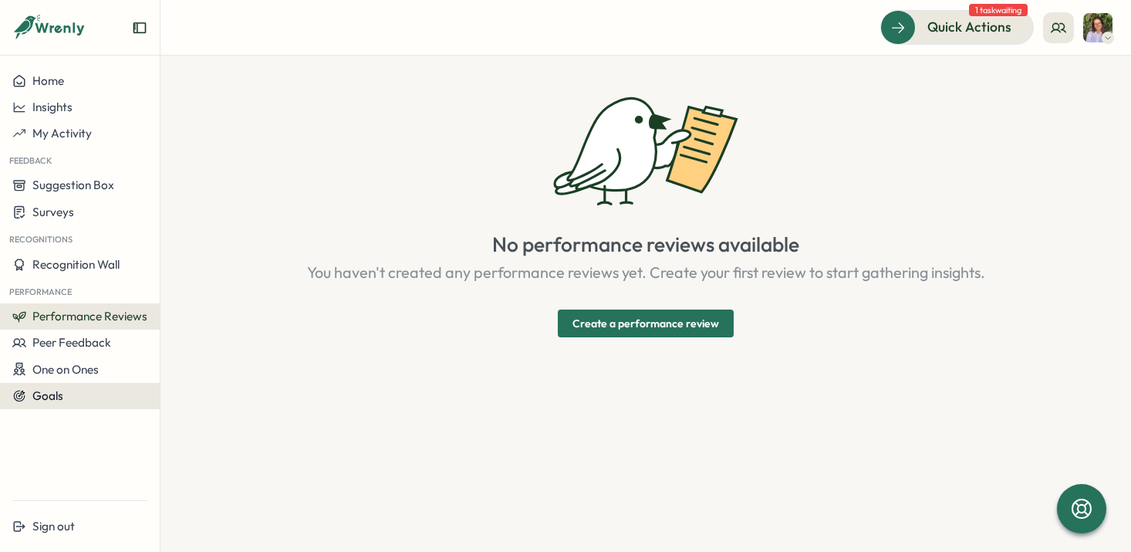
click at [107, 383] on button "Goals" at bounding box center [80, 396] width 160 height 26
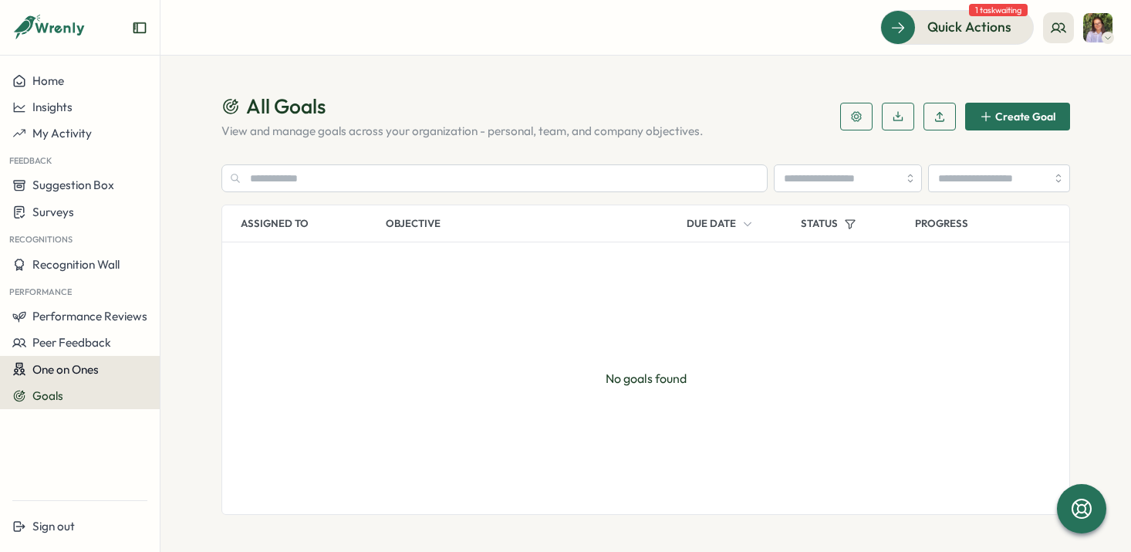
click at [107, 370] on div "One on Ones" at bounding box center [79, 369] width 135 height 15
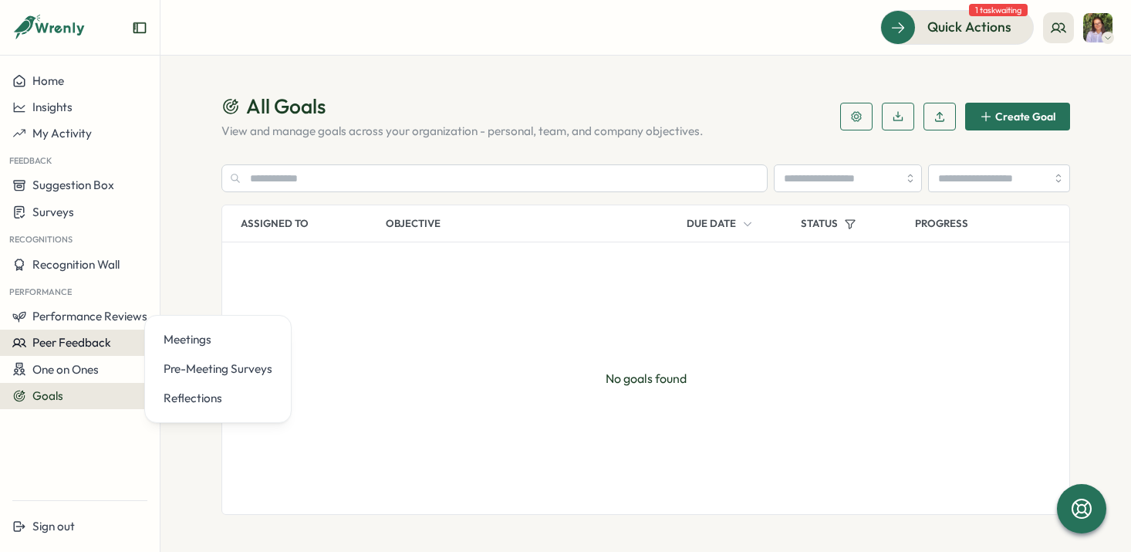
click at [112, 338] on div "Peer Feedback" at bounding box center [79, 343] width 135 height 14
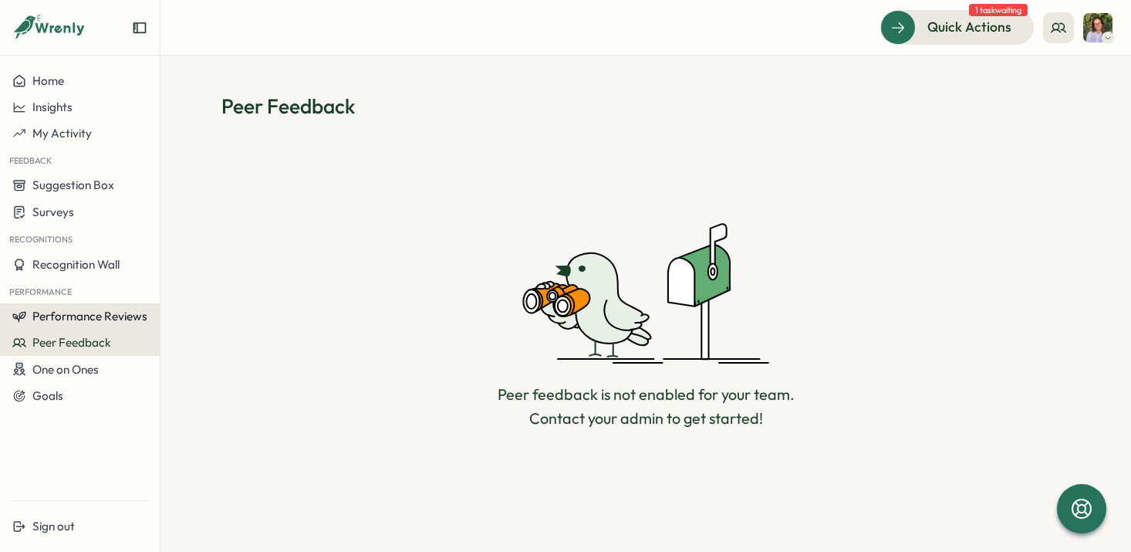
click at [116, 315] on span "Performance Reviews" at bounding box center [89, 316] width 115 height 15
click at [189, 338] on div "Insights" at bounding box center [185, 331] width 43 height 17
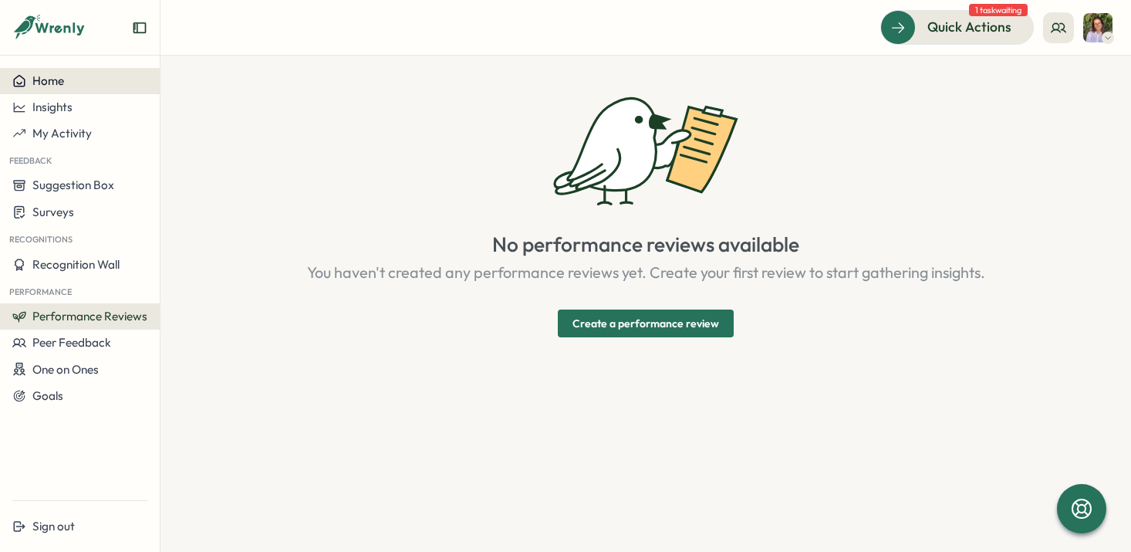
click at [110, 76] on div "Home" at bounding box center [79, 81] width 135 height 14
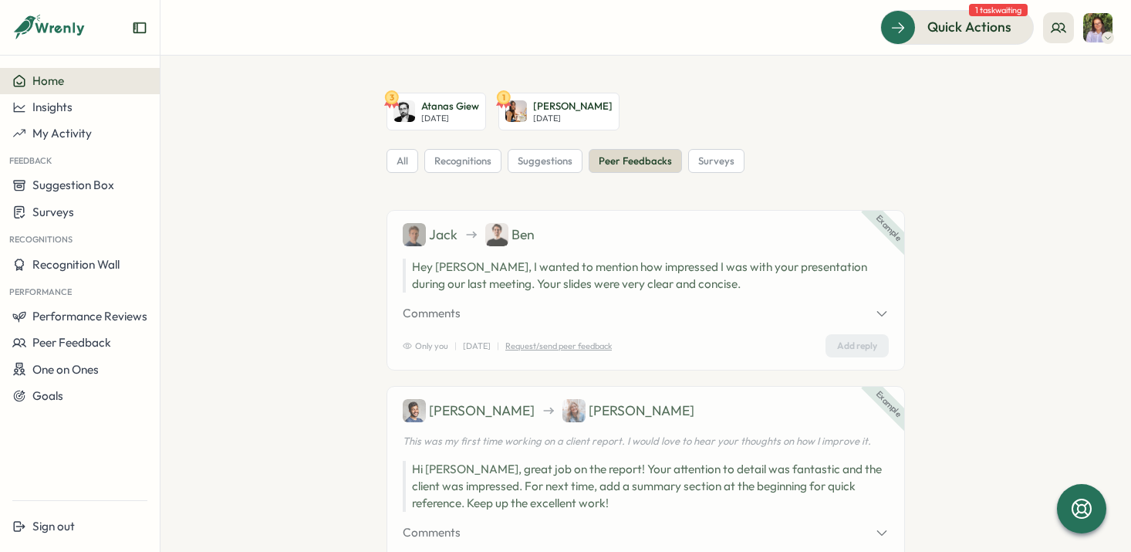
click at [141, 28] on icon "Expand sidebar" at bounding box center [139, 27] width 15 height 15
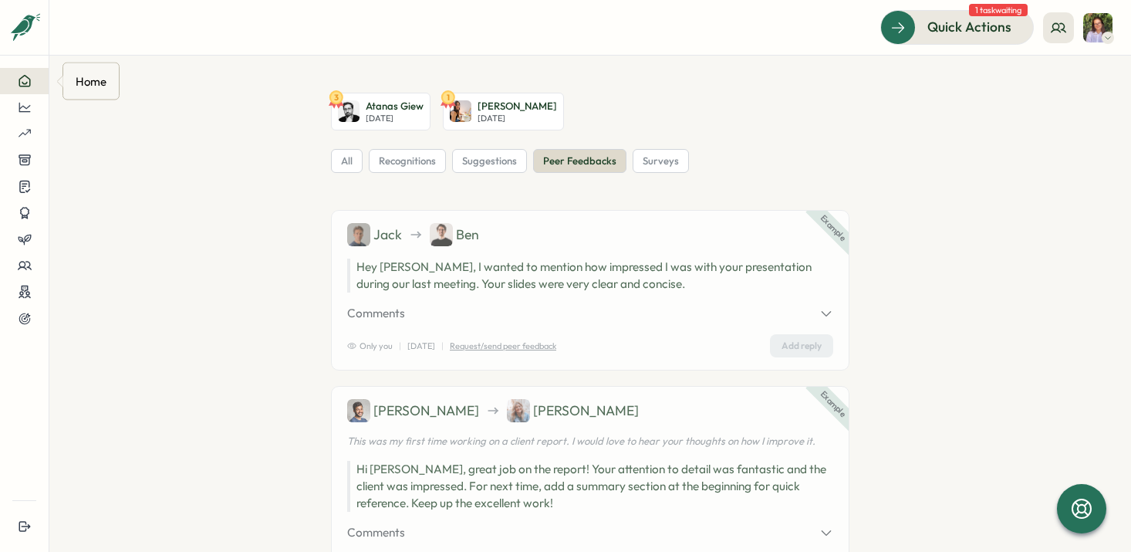
click at [35, 71] on button at bounding box center [24, 81] width 49 height 26
click at [34, 29] on button "Expand sidebar" at bounding box center [24, 27] width 31 height 31
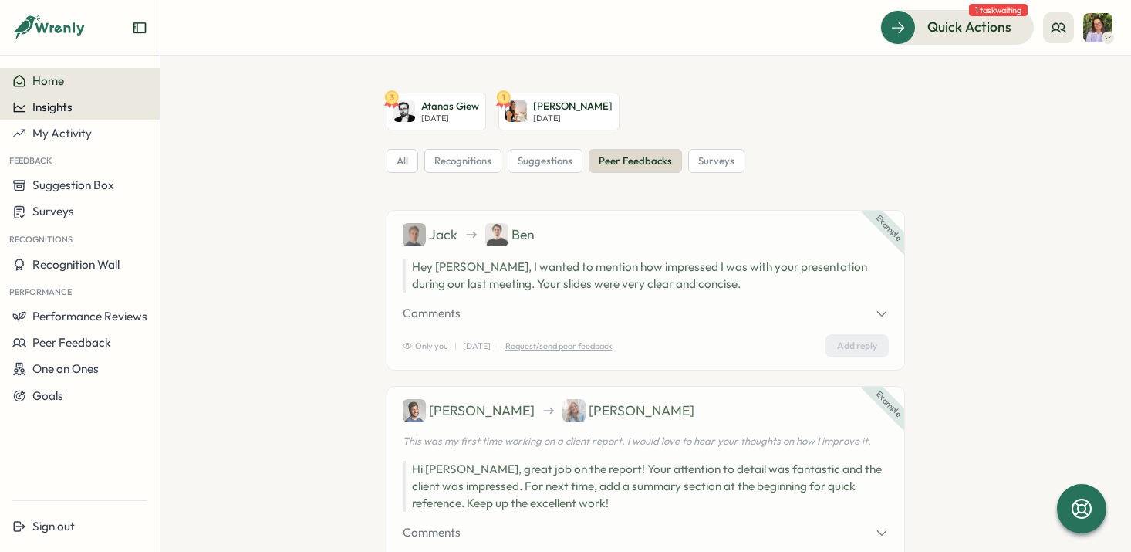
click at [66, 109] on span "Insights" at bounding box center [52, 107] width 40 height 15
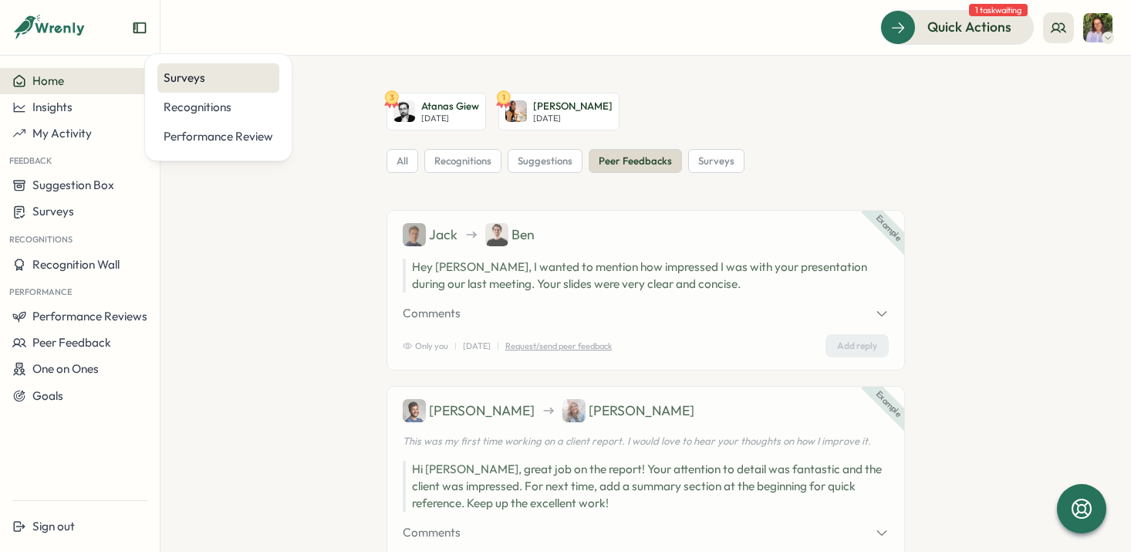
click at [174, 76] on div "Surveys" at bounding box center [219, 77] width 110 height 17
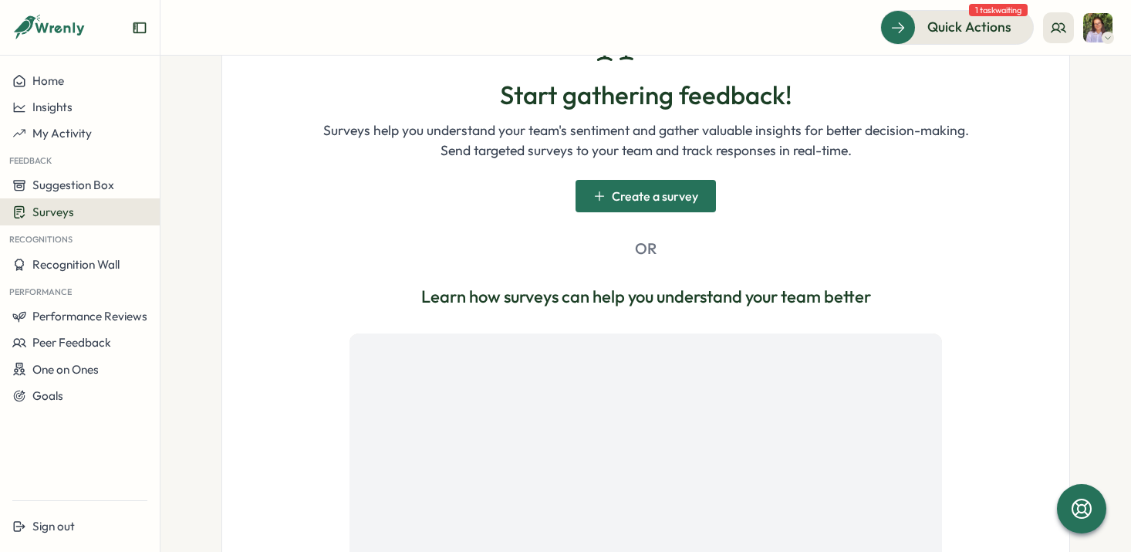
scroll to position [467, 0]
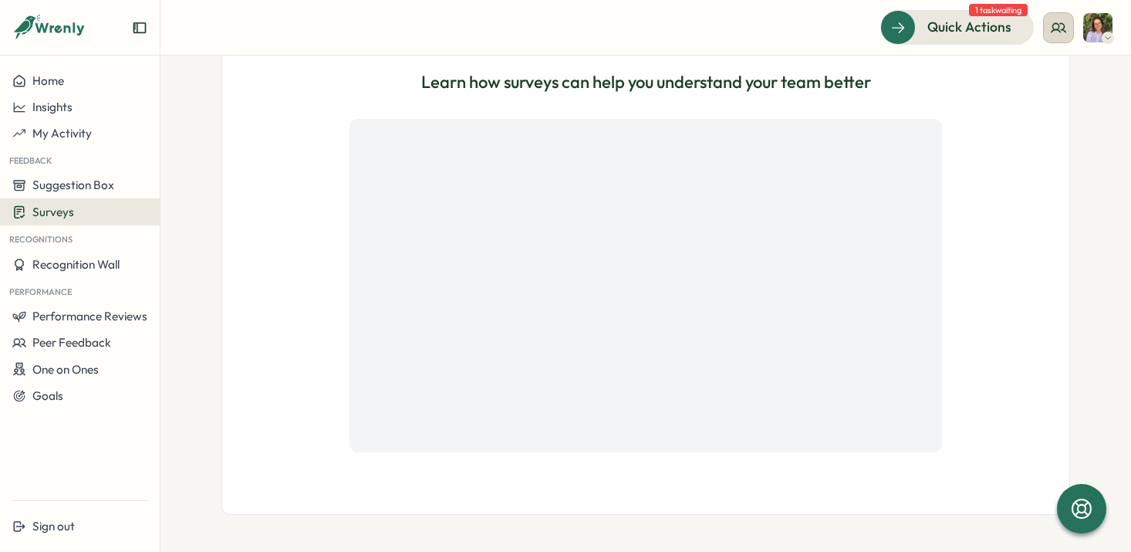
click at [1066, 35] on button at bounding box center [1058, 27] width 31 height 31
click at [1076, 100] on div "User Activities" at bounding box center [1059, 105] width 97 height 17
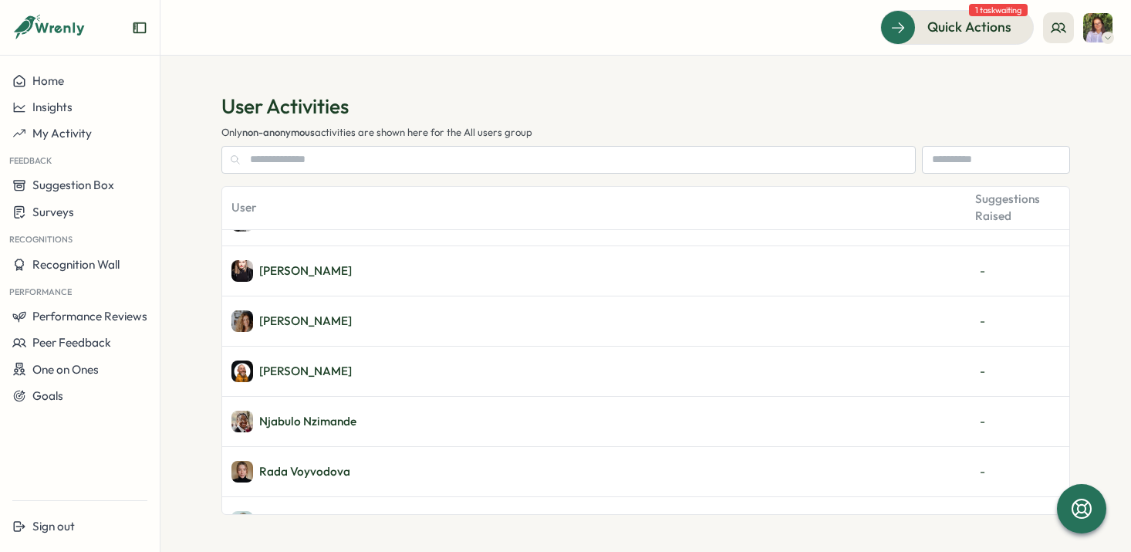
scroll to position [1271, 0]
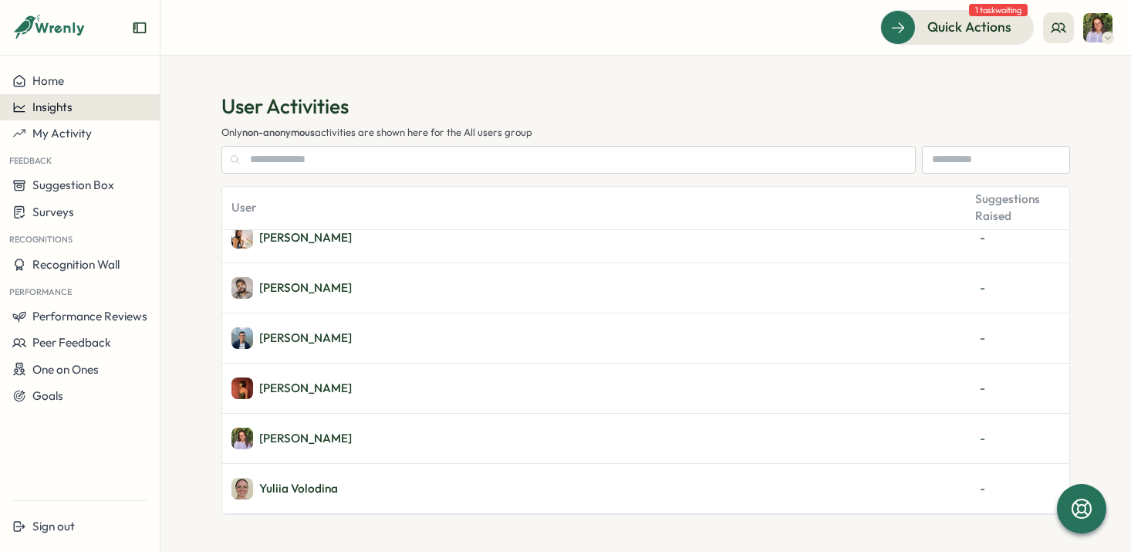
click at [85, 109] on div "Insights" at bounding box center [79, 107] width 135 height 14
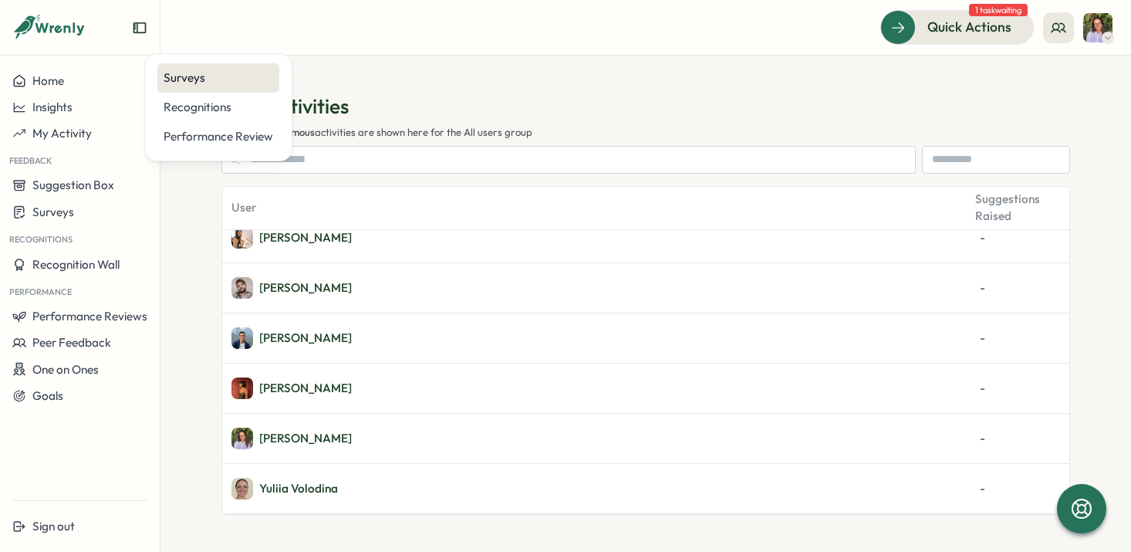
click at [191, 79] on div "Surveys" at bounding box center [219, 77] width 110 height 17
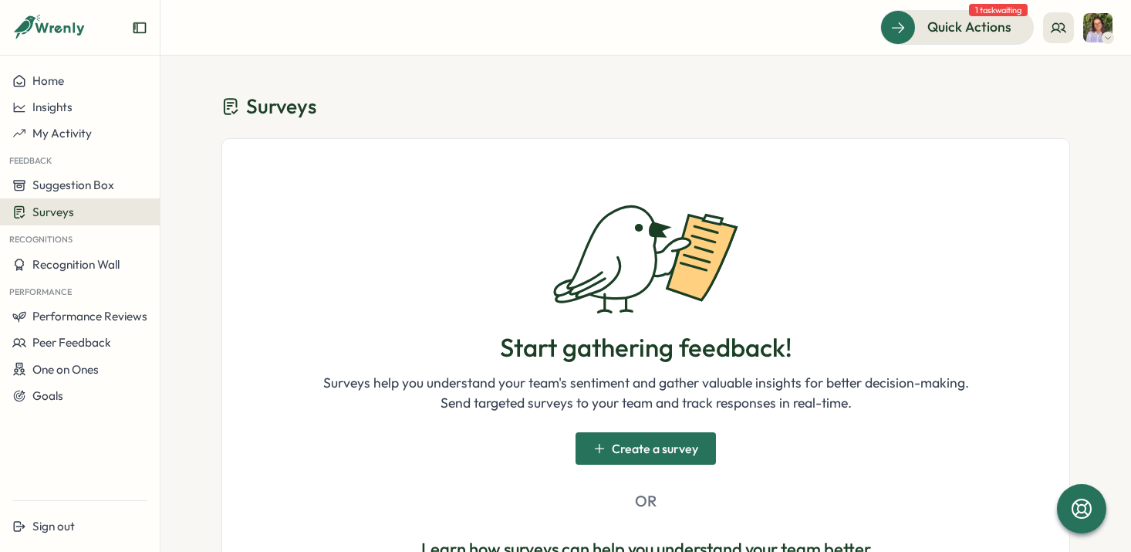
click at [1104, 15] on img at bounding box center [1097, 27] width 29 height 29
click at [1101, 106] on div "My Activity" at bounding box center [1072, 104] width 76 height 17
